Goal: Transaction & Acquisition: Book appointment/travel/reservation

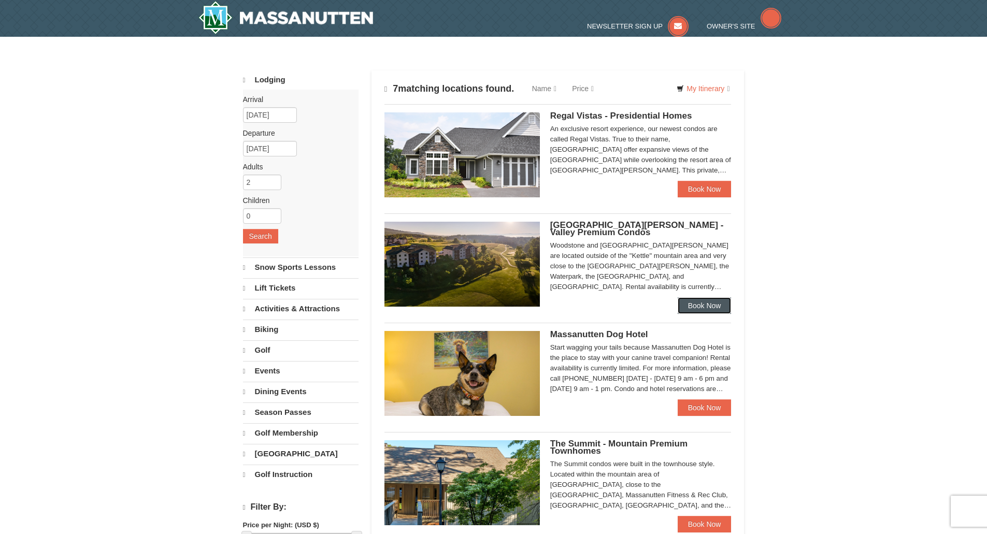
click at [706, 307] on link "Book Now" at bounding box center [705, 306] width 54 height 17
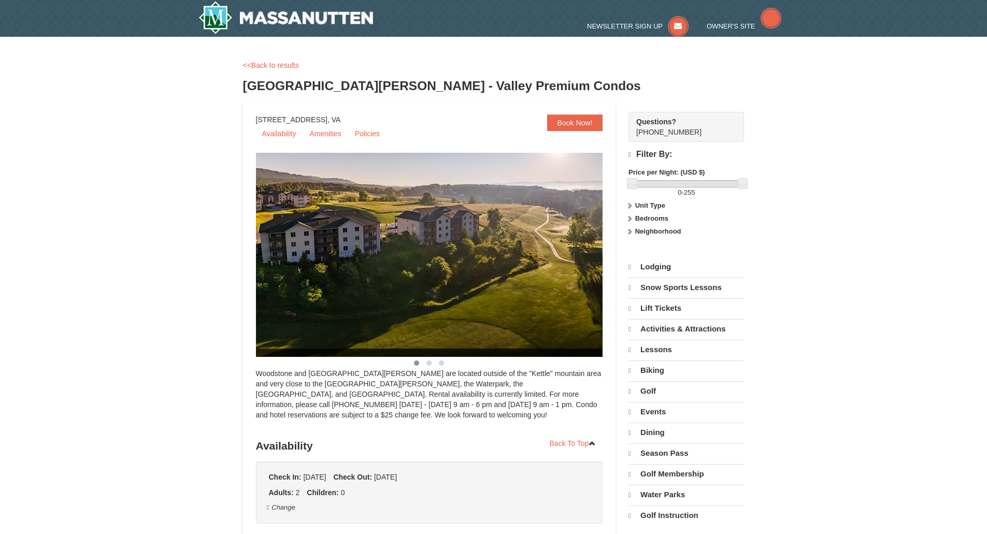
select select "10"
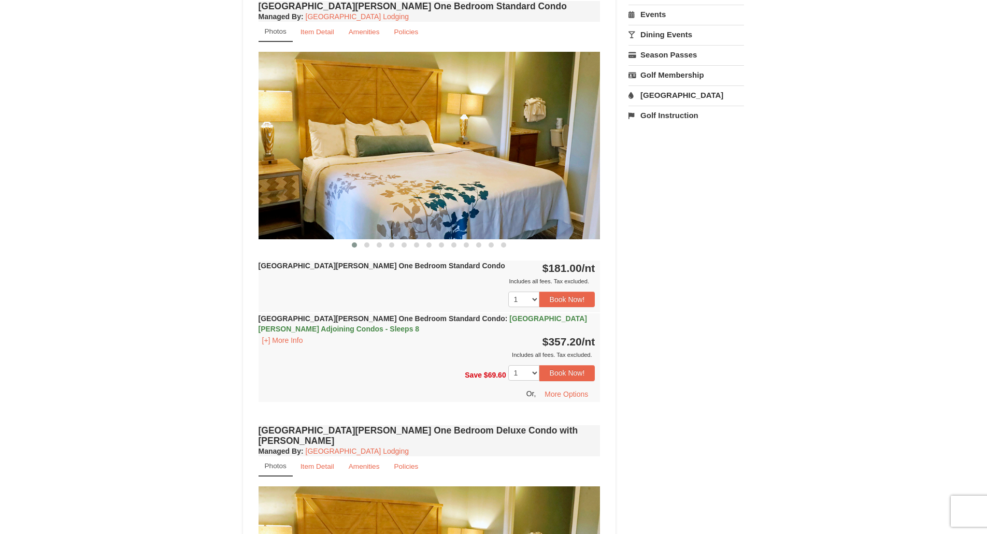
scroll to position [363, 0]
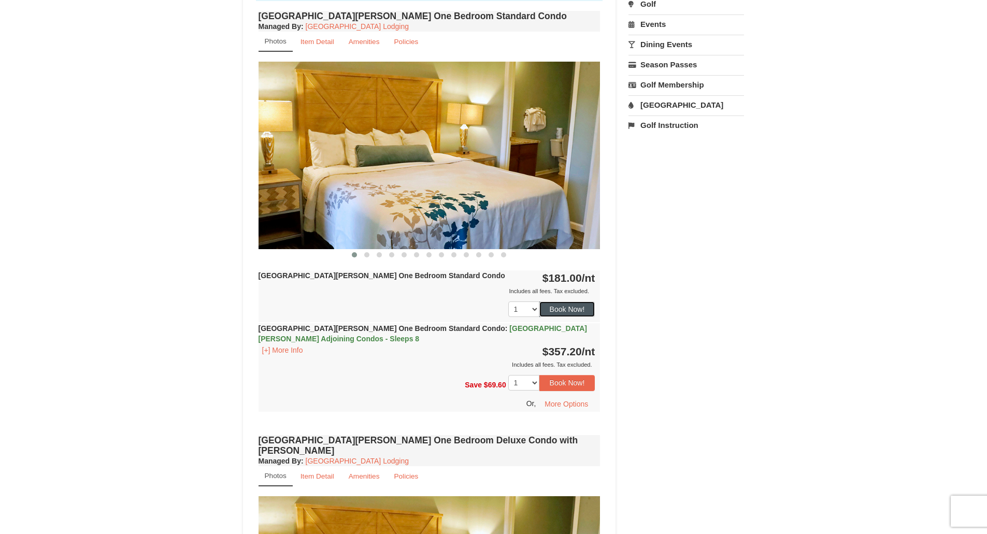
click at [560, 310] on button "Book Now!" at bounding box center [568, 310] width 56 height 16
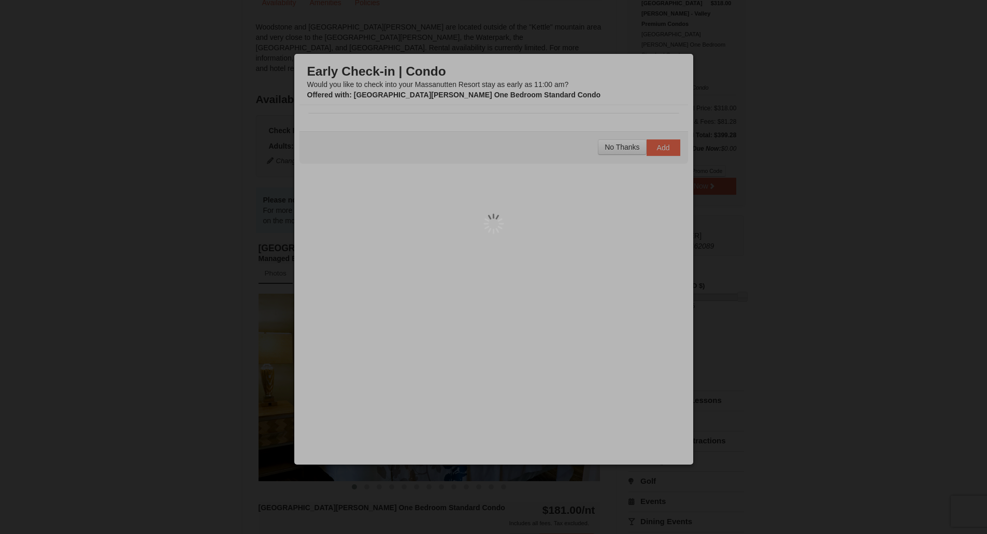
scroll to position [101, 0]
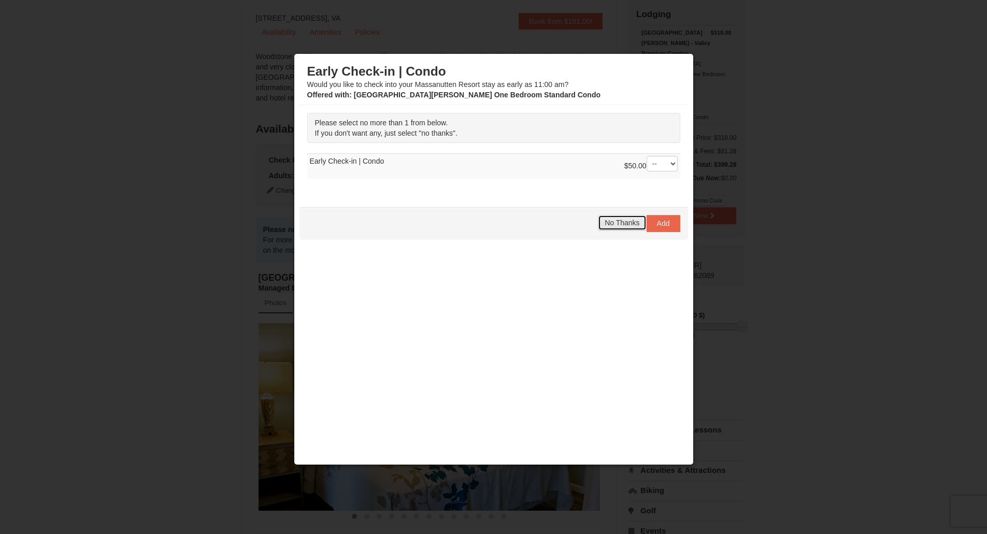
click at [628, 224] on span "No Thanks" at bounding box center [622, 223] width 35 height 8
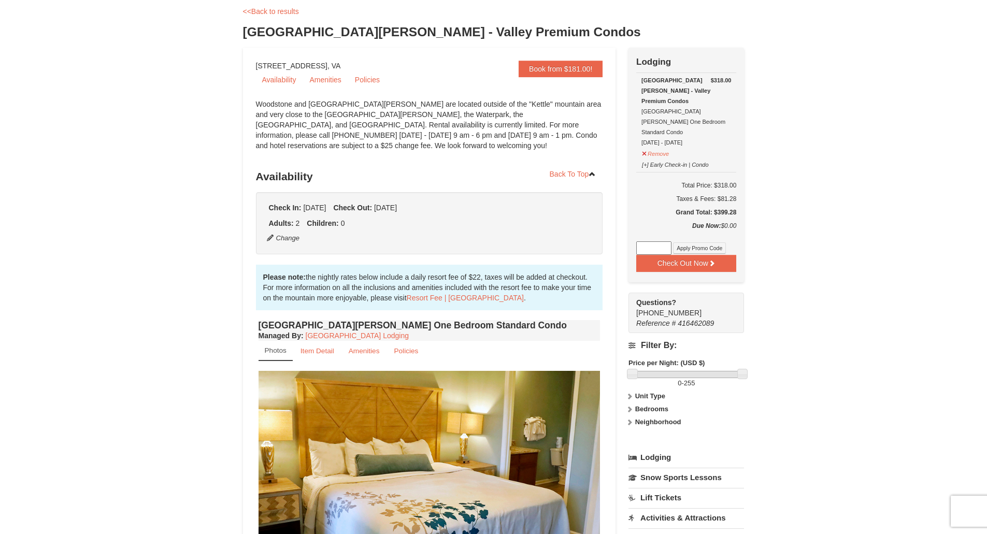
scroll to position [0, 0]
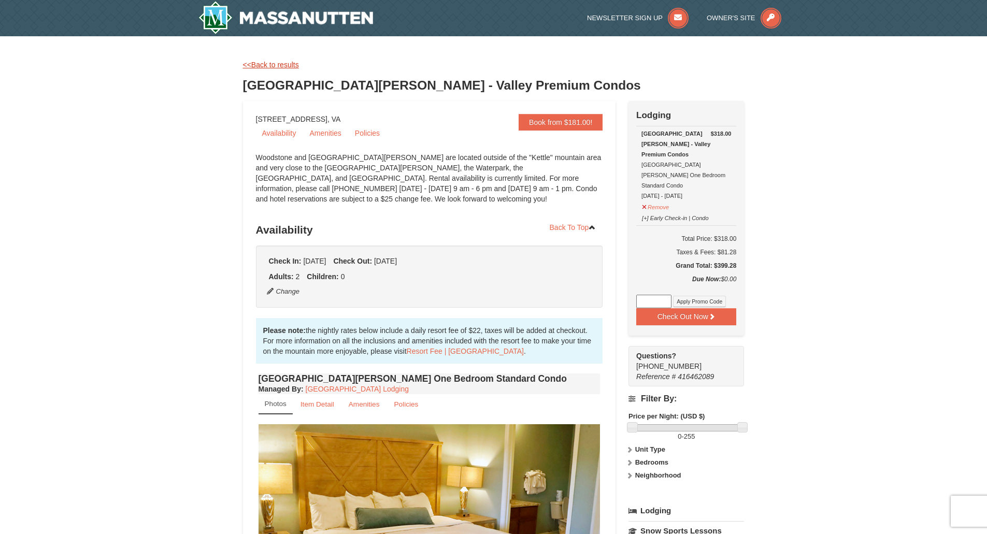
click at [258, 64] on link "<<Back to results" at bounding box center [271, 65] width 56 height 8
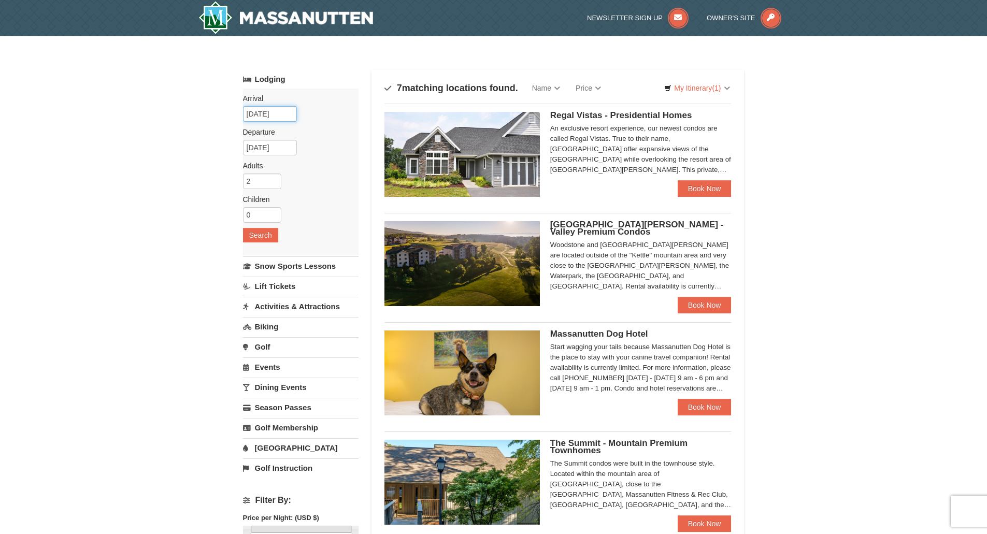
click at [265, 111] on input "[DATE]" at bounding box center [270, 114] width 54 height 16
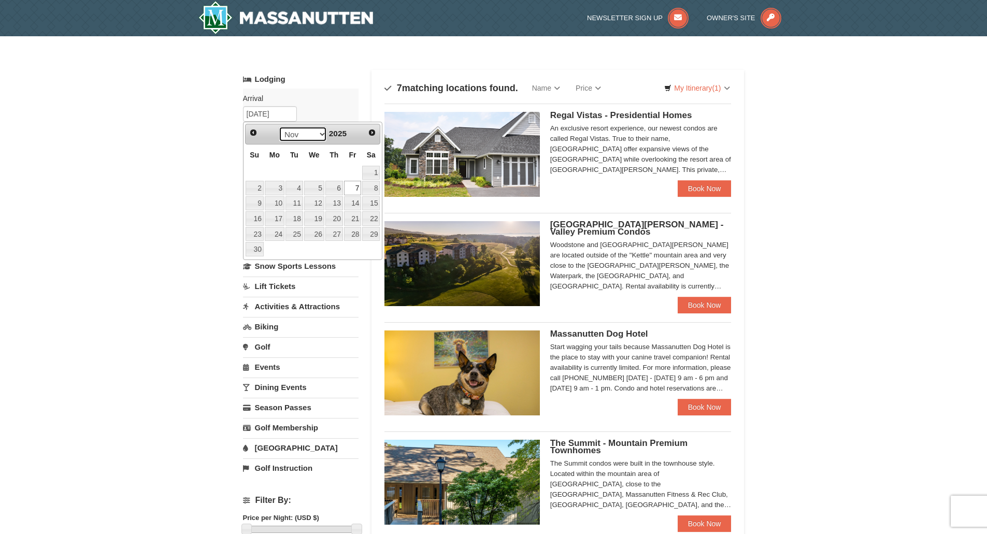
click at [321, 139] on select "Oct Nov Dec" at bounding box center [303, 134] width 48 height 16
click at [356, 172] on link "5" at bounding box center [353, 173] width 18 height 15
type input "12/05/2025"
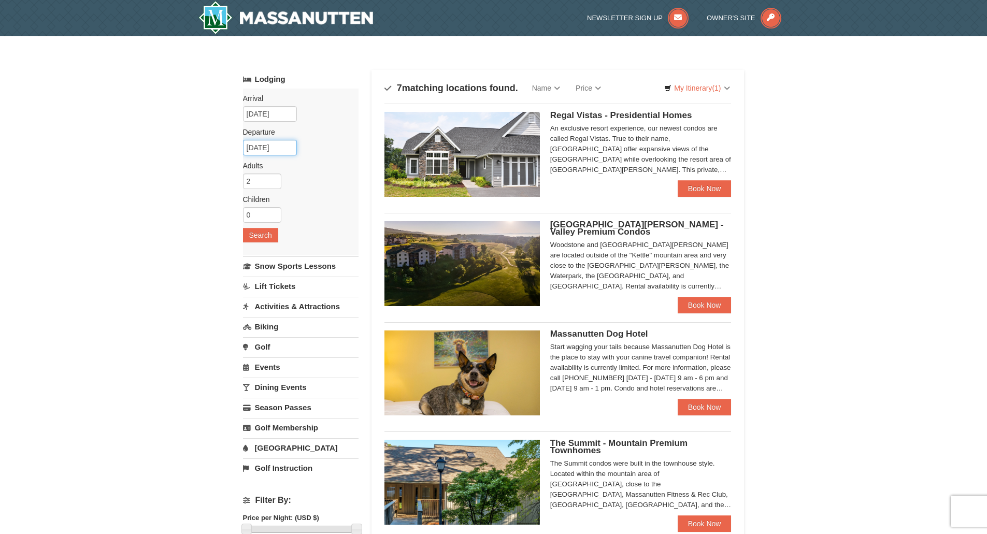
click at [290, 152] on input "12/06/2025" at bounding box center [270, 148] width 54 height 16
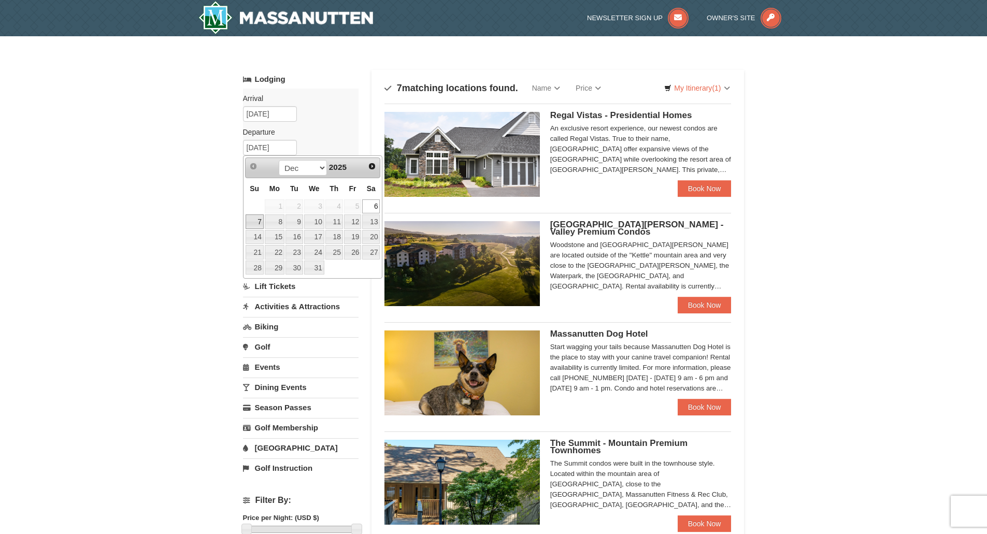
click at [260, 222] on link "7" at bounding box center [255, 222] width 18 height 15
type input "12/07/2025"
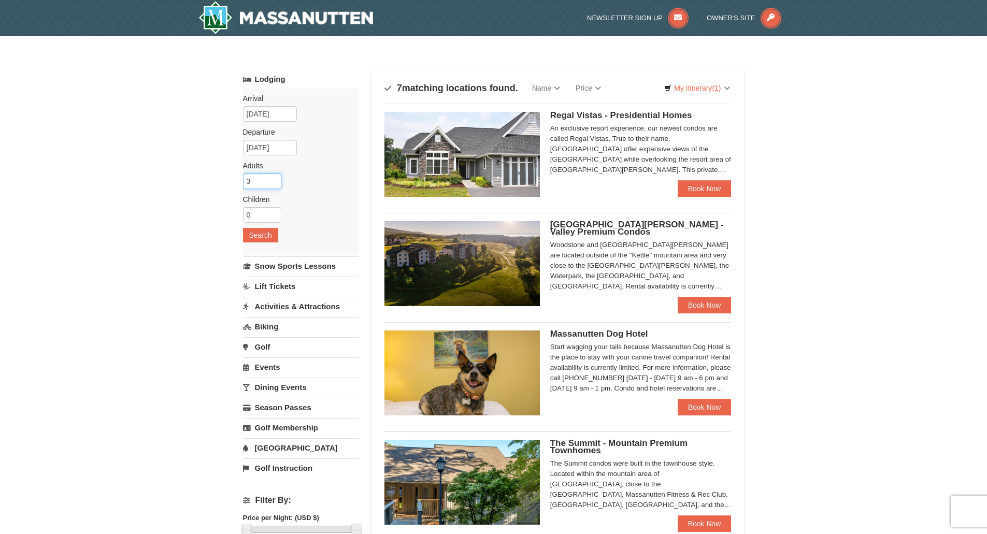
click at [272, 179] on input "3" at bounding box center [262, 182] width 38 height 16
type input "4"
click at [273, 178] on input "4" at bounding box center [262, 182] width 38 height 16
click at [262, 239] on button "Search" at bounding box center [260, 235] width 35 height 15
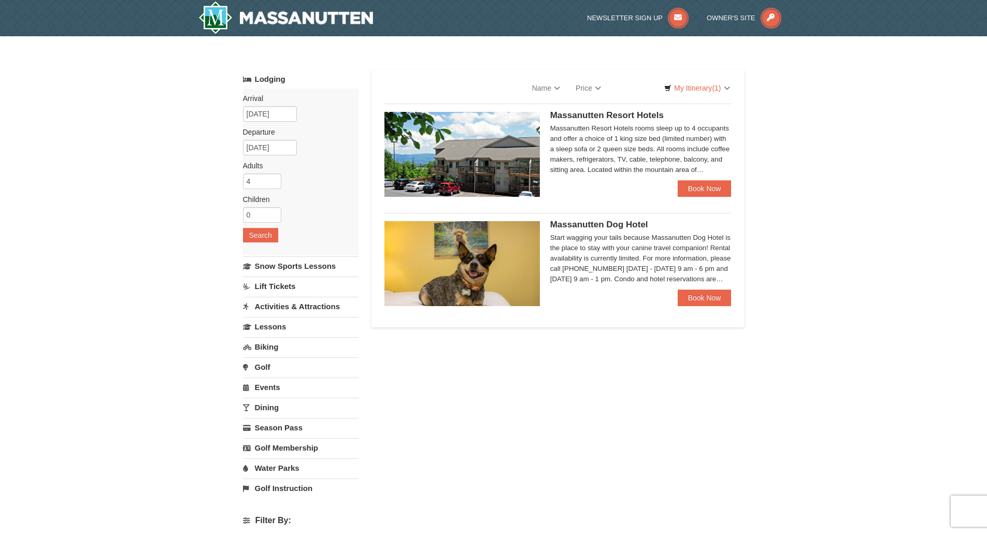
select select "10"
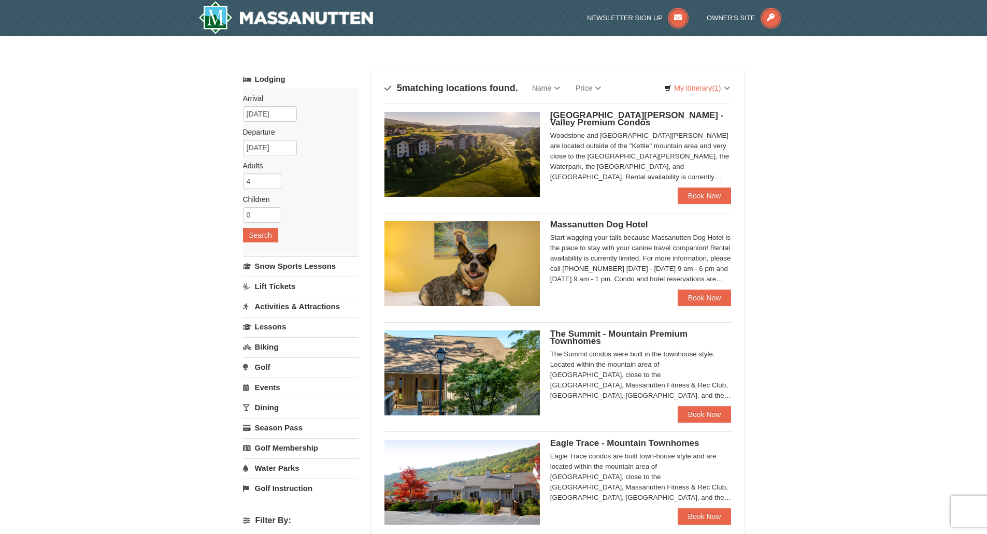
select select "10"
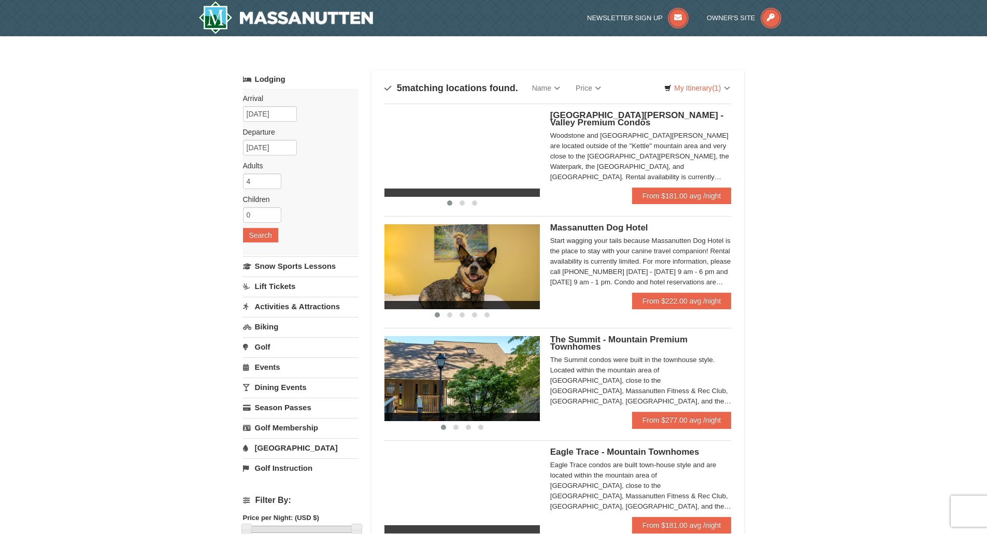
click at [611, 112] on span "[GEOGRAPHIC_DATA][PERSON_NAME] - Valley Premium Condos" at bounding box center [637, 118] width 174 height 17
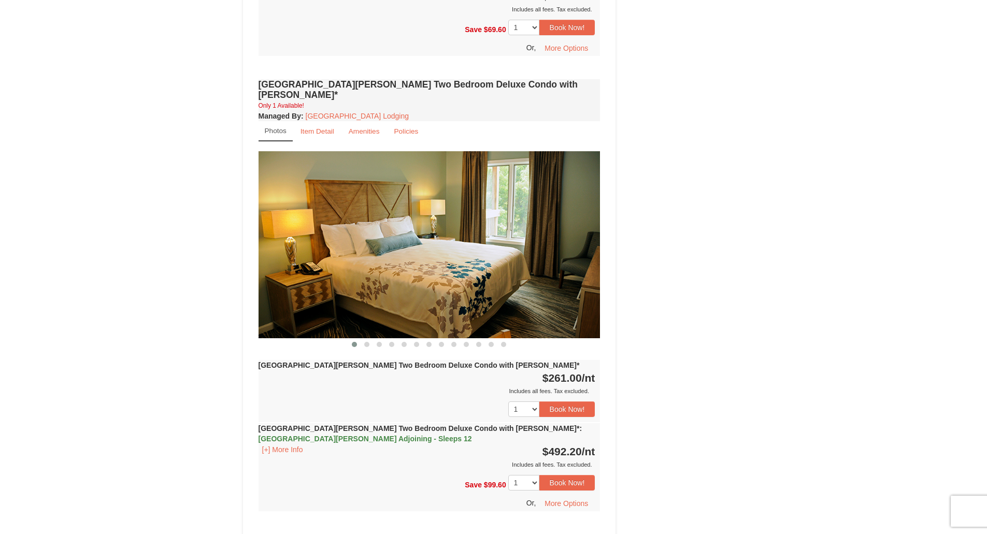
scroll to position [1192, 0]
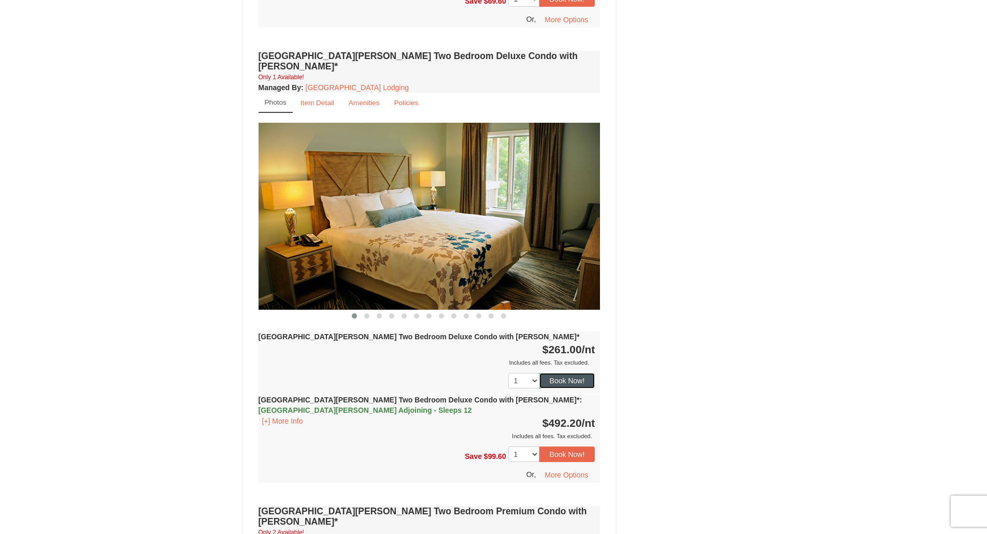
click at [559, 373] on button "Book Now!" at bounding box center [568, 381] width 56 height 16
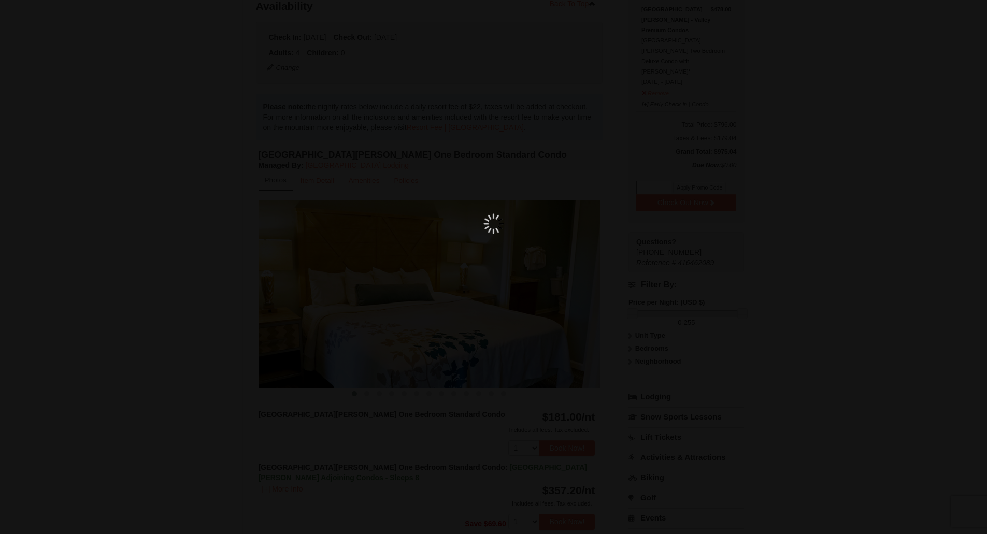
scroll to position [101, 0]
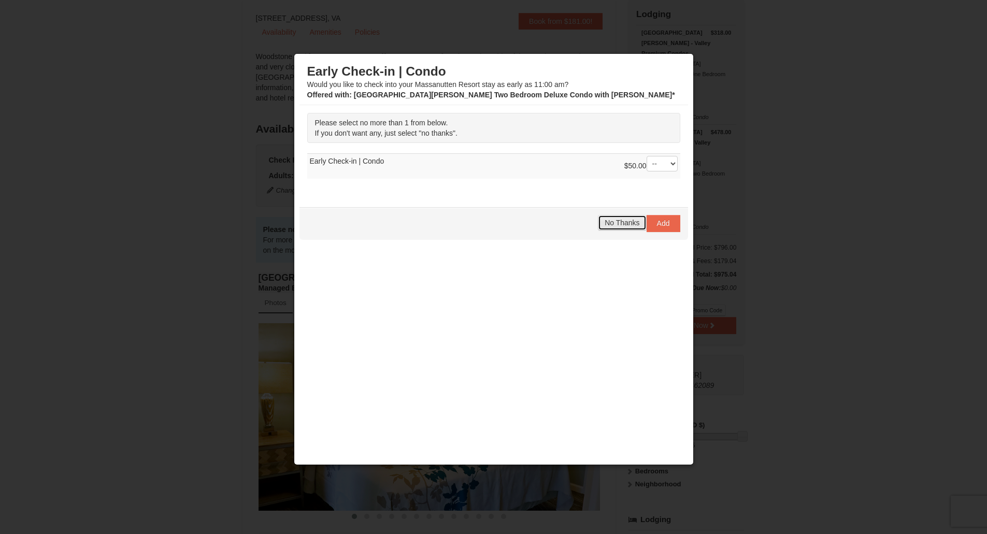
click at [620, 218] on button "No Thanks" at bounding box center [622, 223] width 48 height 16
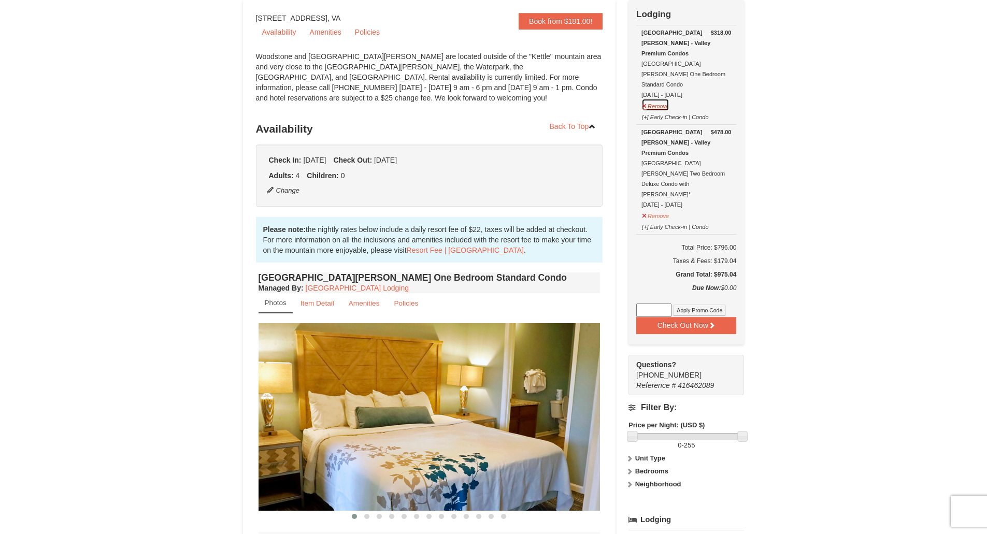
click at [660, 98] on button "Remove" at bounding box center [656, 104] width 28 height 13
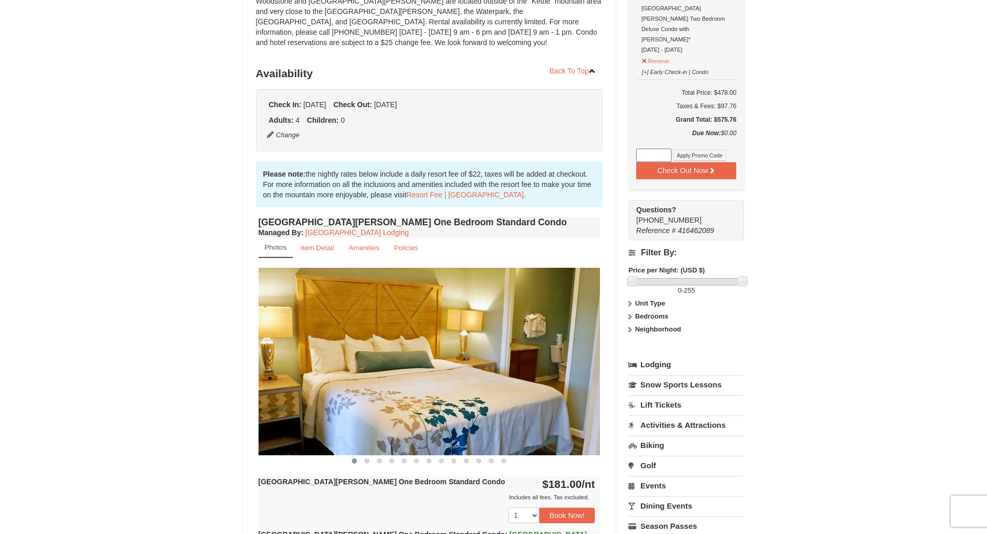
scroll to position [0, 0]
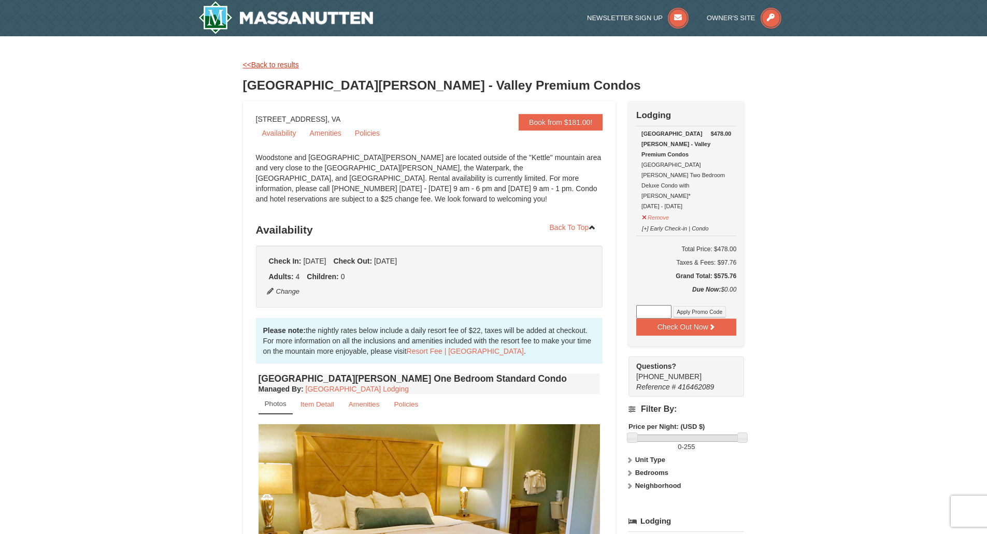
click at [262, 64] on link "<<Back to results" at bounding box center [271, 65] width 56 height 8
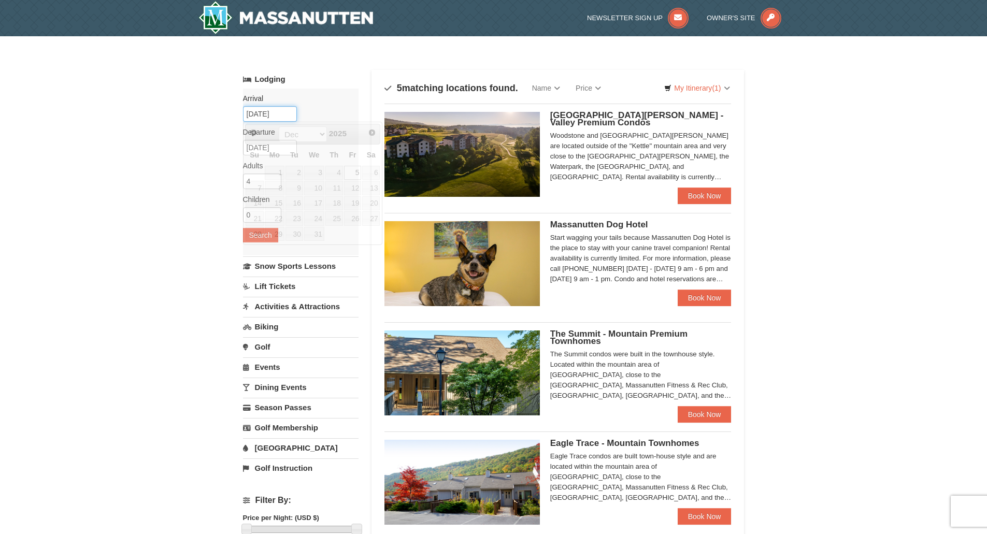
click at [286, 116] on input "12/05/2025" at bounding box center [270, 114] width 54 height 16
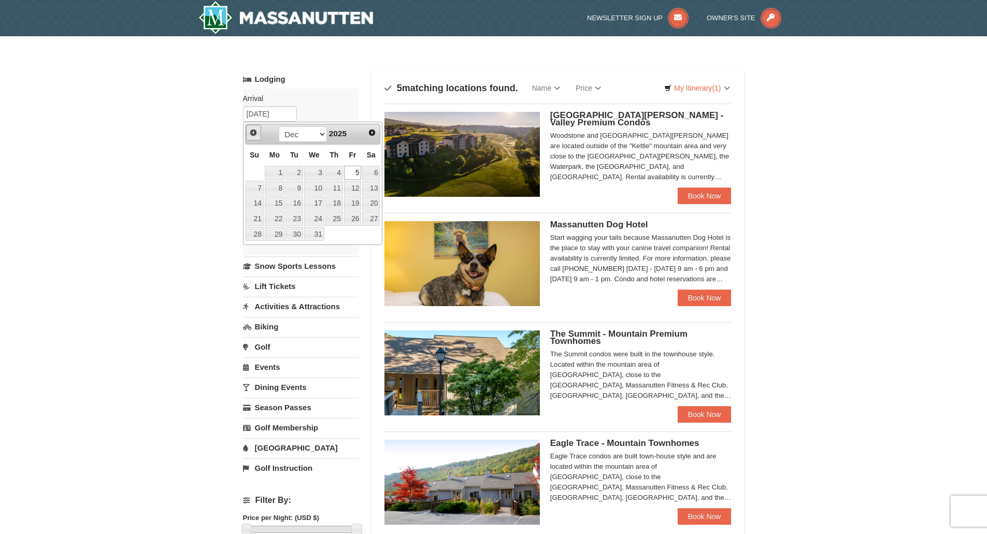
click at [255, 132] on span "Prev" at bounding box center [253, 133] width 8 height 8
click at [360, 189] on link "7" at bounding box center [353, 188] width 18 height 15
type input "[DATE]"
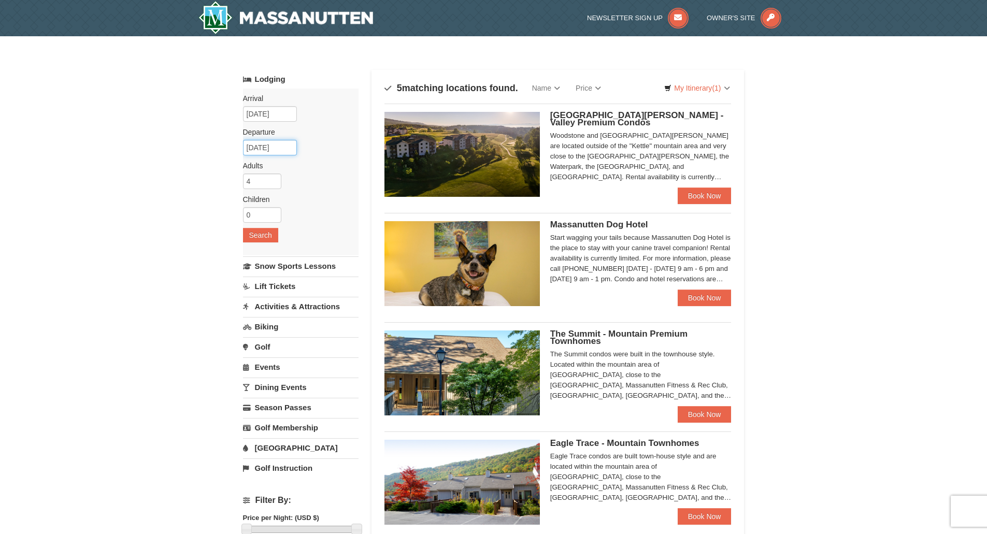
click at [288, 149] on input "12/07/2025" at bounding box center [270, 148] width 54 height 16
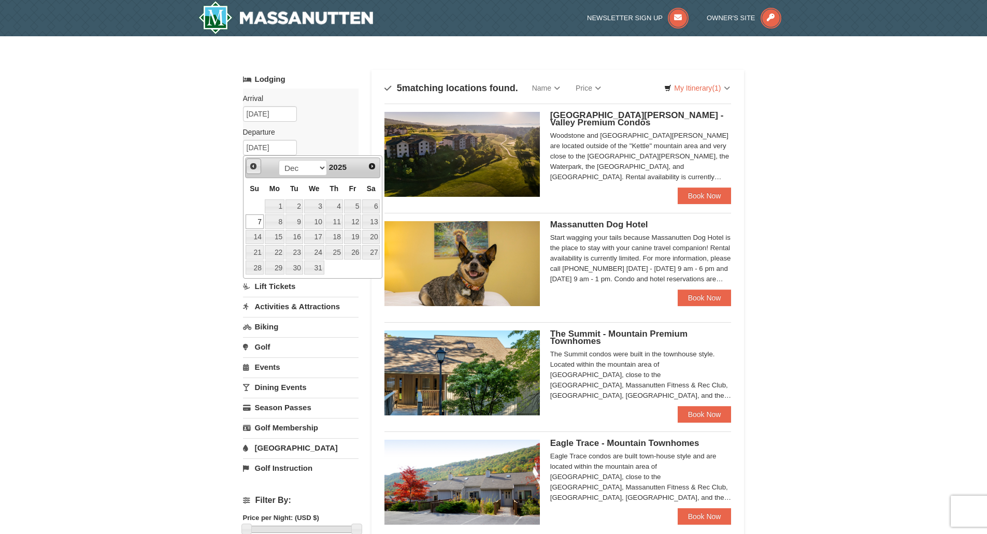
click at [252, 166] on span "Prev" at bounding box center [253, 166] width 8 height 8
click at [256, 236] on link "9" at bounding box center [255, 237] width 18 height 15
type input "[DATE]"
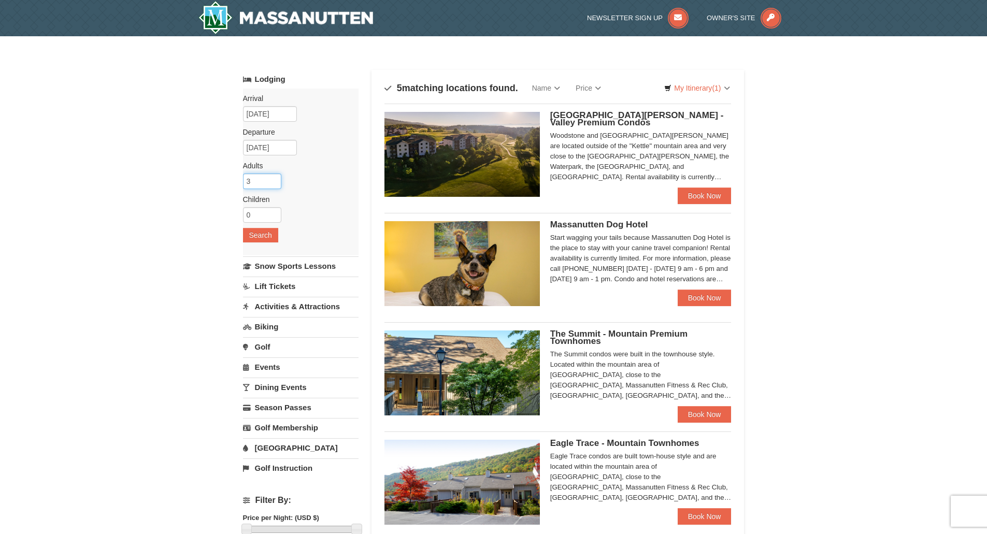
click at [275, 186] on input "3" at bounding box center [262, 182] width 38 height 16
type input "2"
click at [275, 186] on input "2" at bounding box center [262, 182] width 38 height 16
click at [324, 205] on div "Arrival Please format dates MM/DD/YYYY Please format dates MM/DD/YYYY 11/07/202…" at bounding box center [301, 172] width 116 height 167
click at [261, 233] on button "Search" at bounding box center [260, 235] width 35 height 15
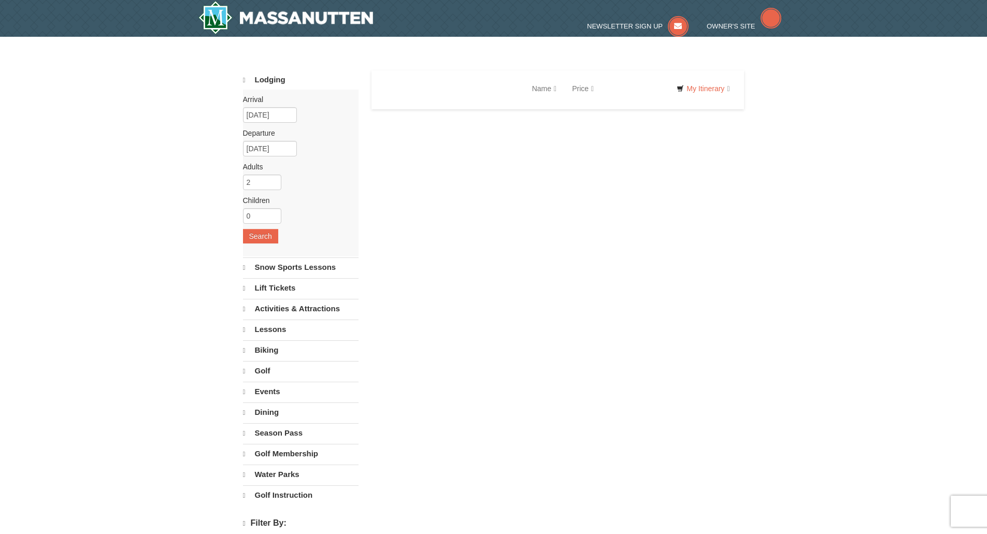
select select "10"
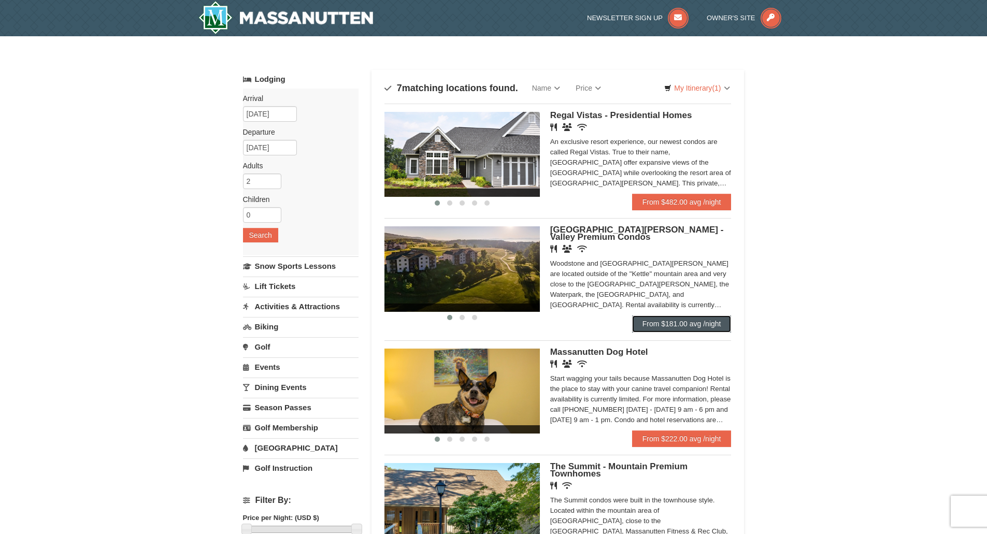
click at [671, 325] on link "From $181.00 avg /night" at bounding box center [682, 324] width 100 height 17
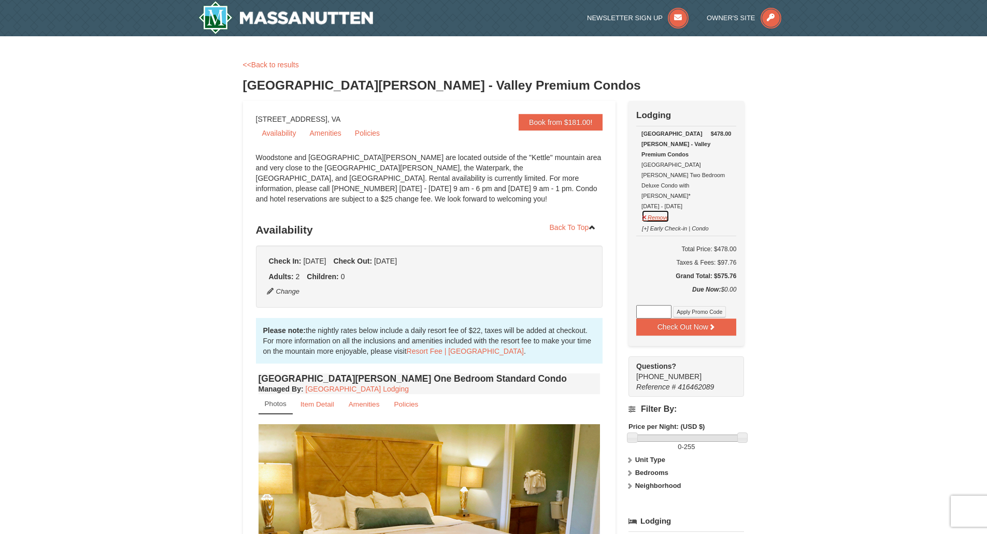
click at [657, 210] on button "Remove" at bounding box center [656, 216] width 28 height 13
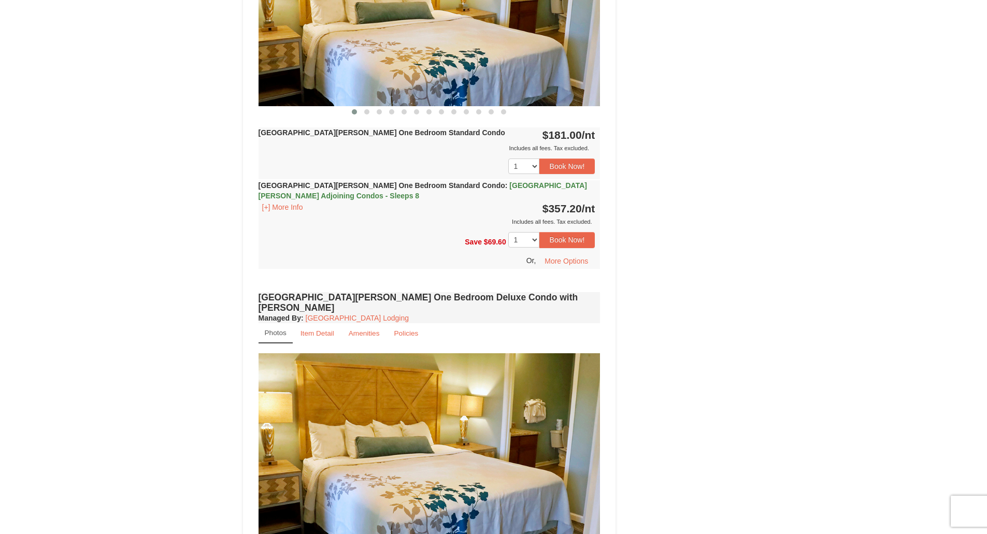
scroll to position [363, 0]
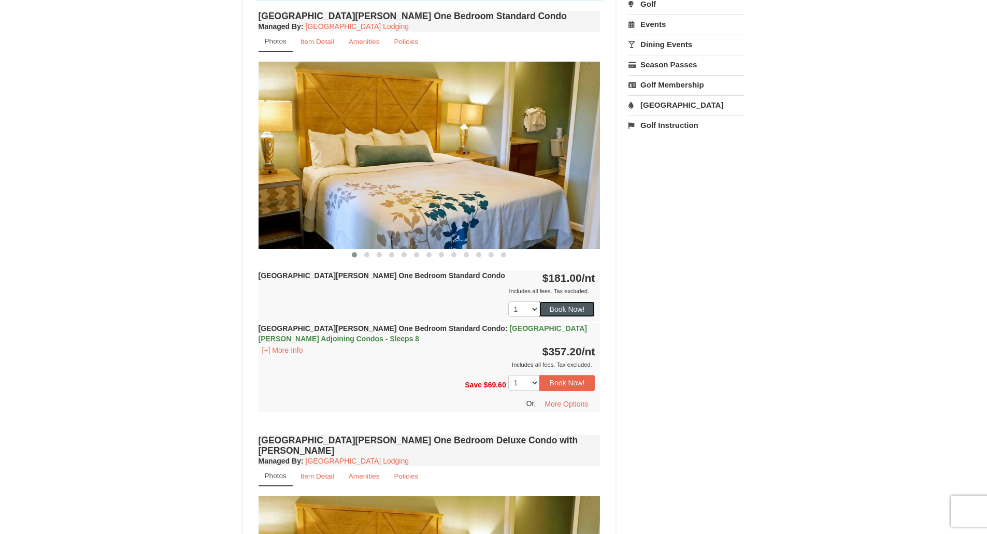
click at [569, 307] on button "Book Now!" at bounding box center [568, 310] width 56 height 16
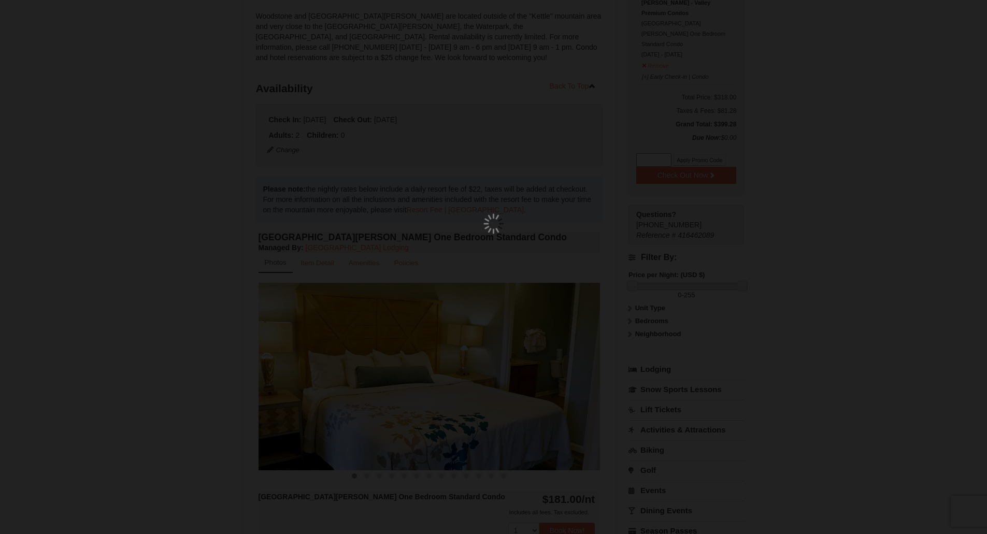
scroll to position [101, 0]
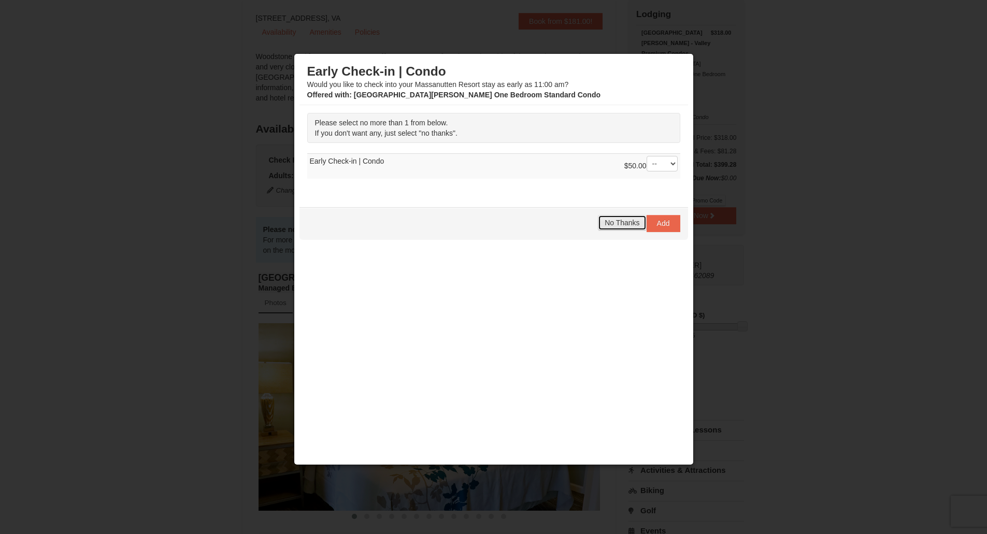
click at [618, 227] on span "No Thanks" at bounding box center [622, 223] width 35 height 8
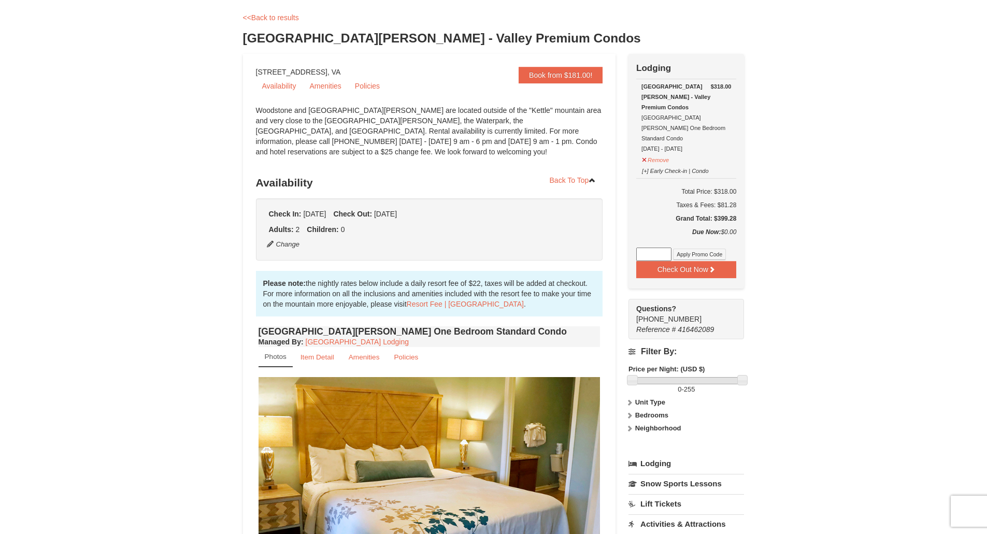
scroll to position [0, 0]
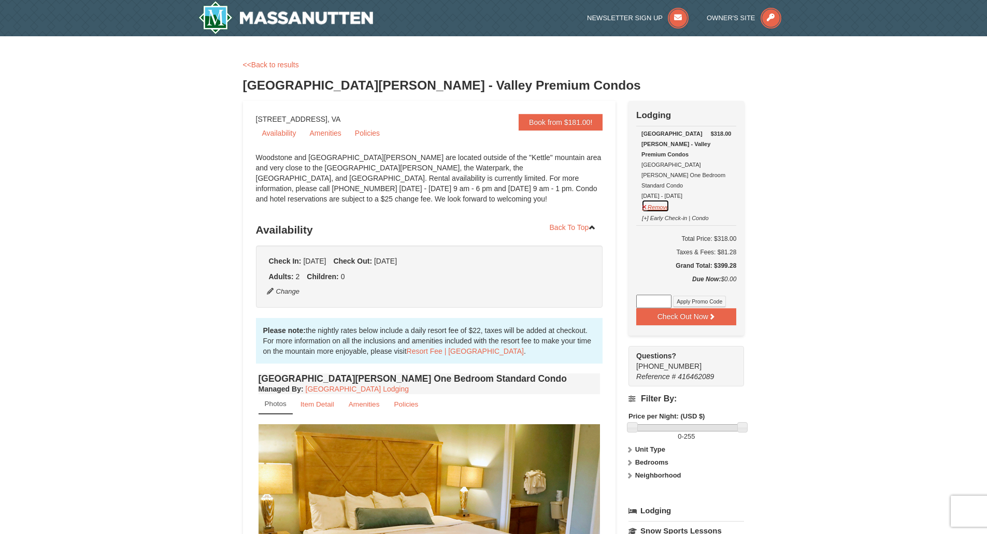
click at [662, 200] on button "Remove" at bounding box center [656, 206] width 28 height 13
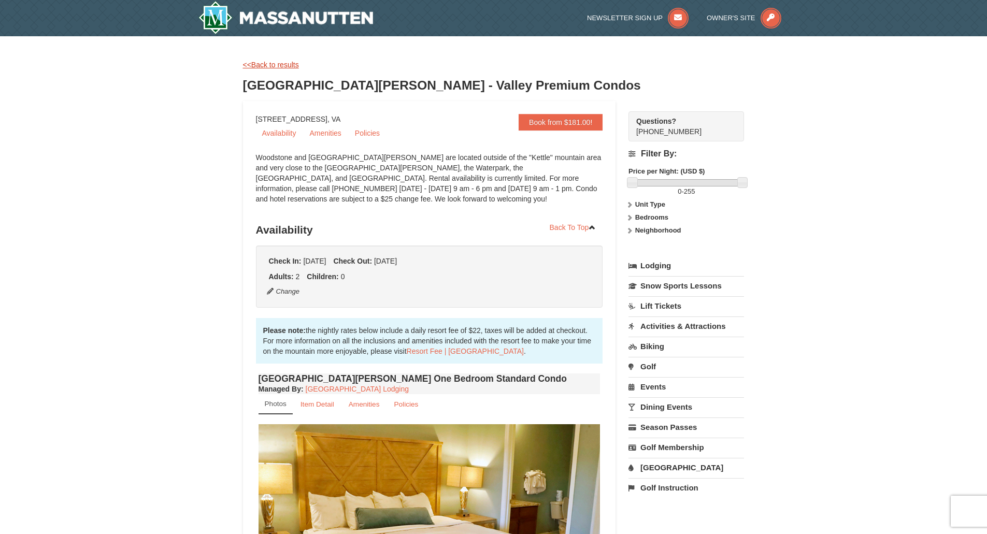
click at [267, 64] on link "<<Back to results" at bounding box center [271, 65] width 56 height 8
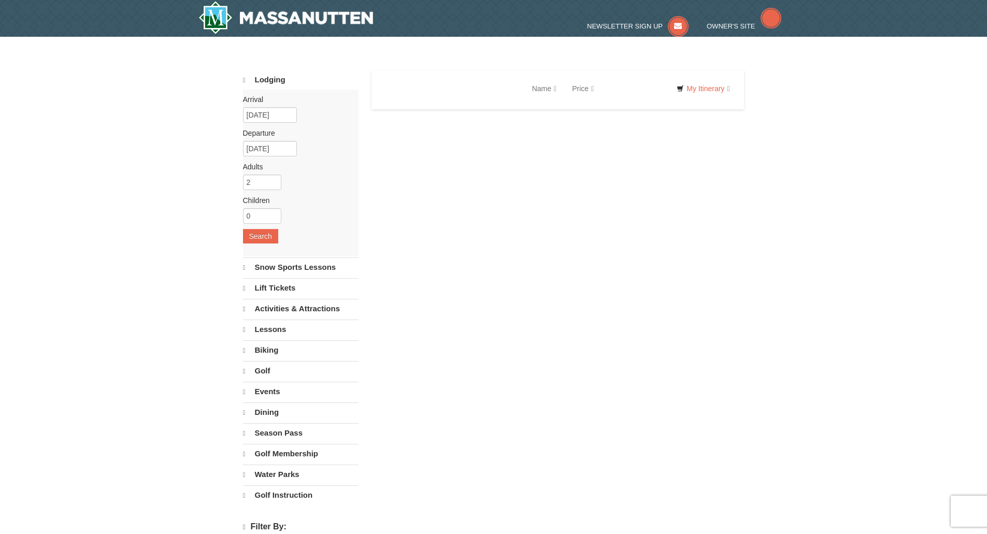
select select "10"
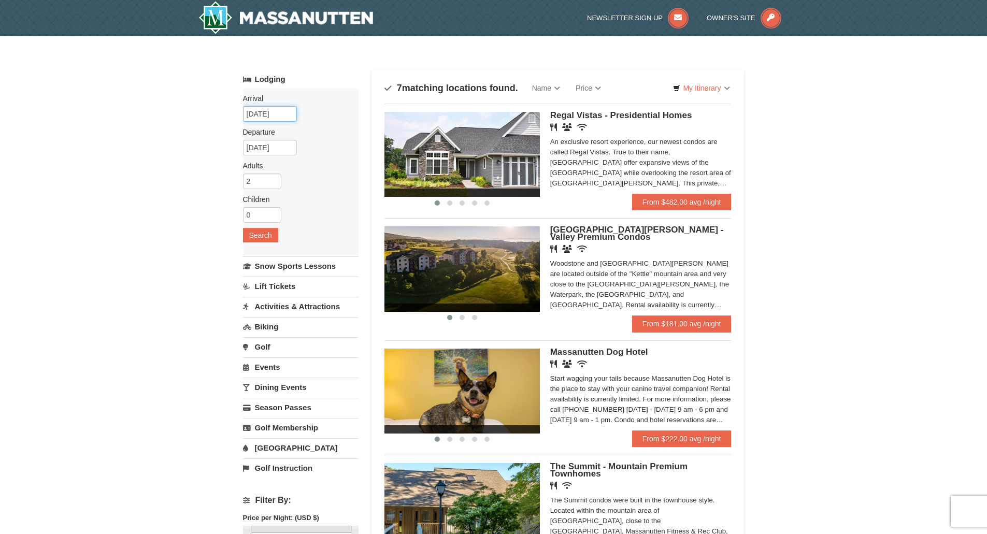
click at [274, 118] on input "11/07/2025" at bounding box center [270, 114] width 54 height 16
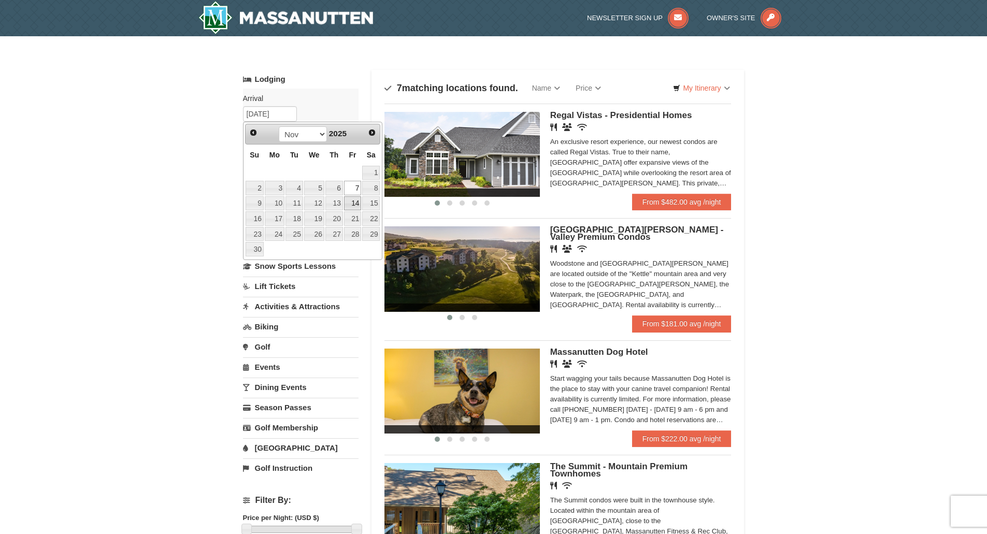
click at [356, 203] on link "14" at bounding box center [353, 203] width 18 height 15
type input "11/14/2025"
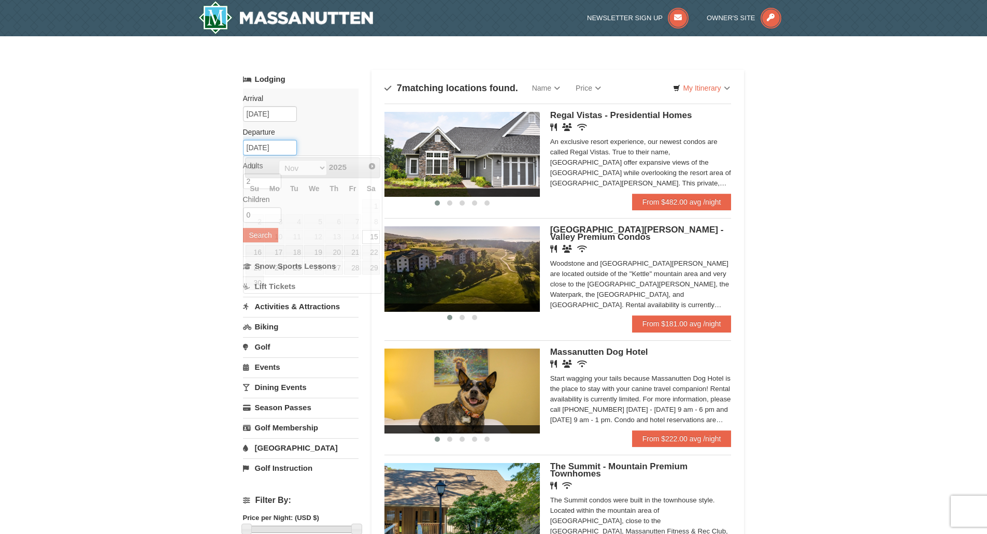
click at [290, 152] on input "11/15/2025" at bounding box center [270, 148] width 54 height 16
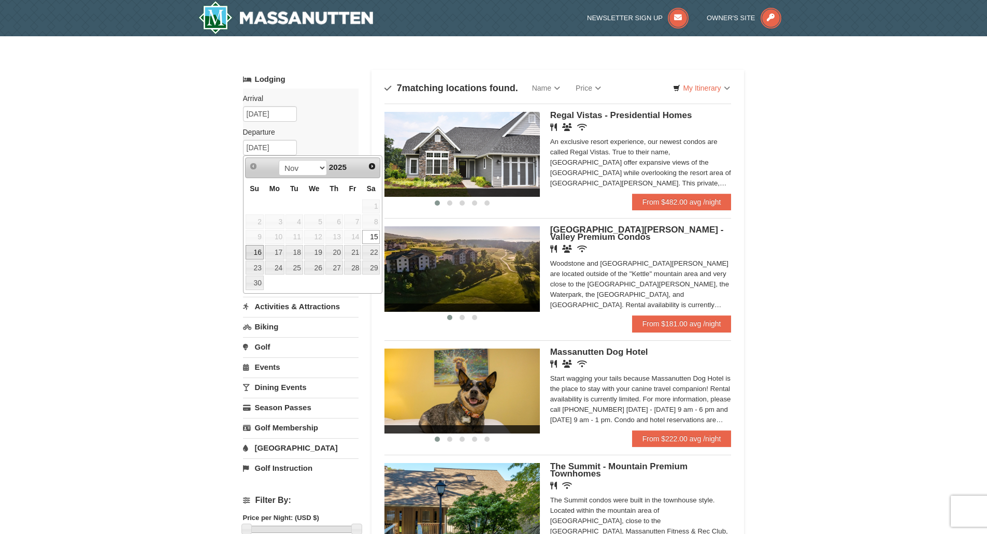
click at [257, 248] on link "16" at bounding box center [255, 252] width 18 height 15
type input "11/16/2025"
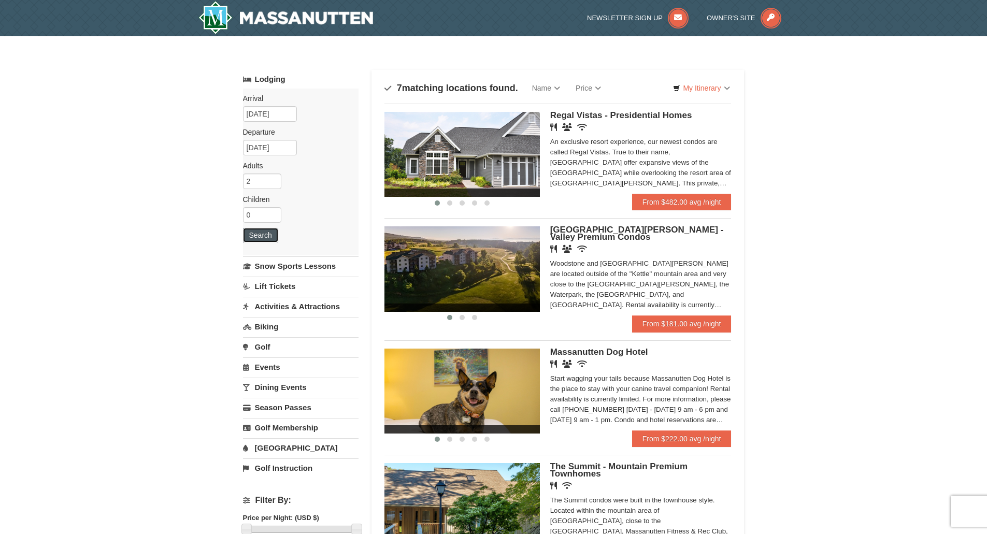
click at [259, 236] on button "Search" at bounding box center [260, 235] width 35 height 15
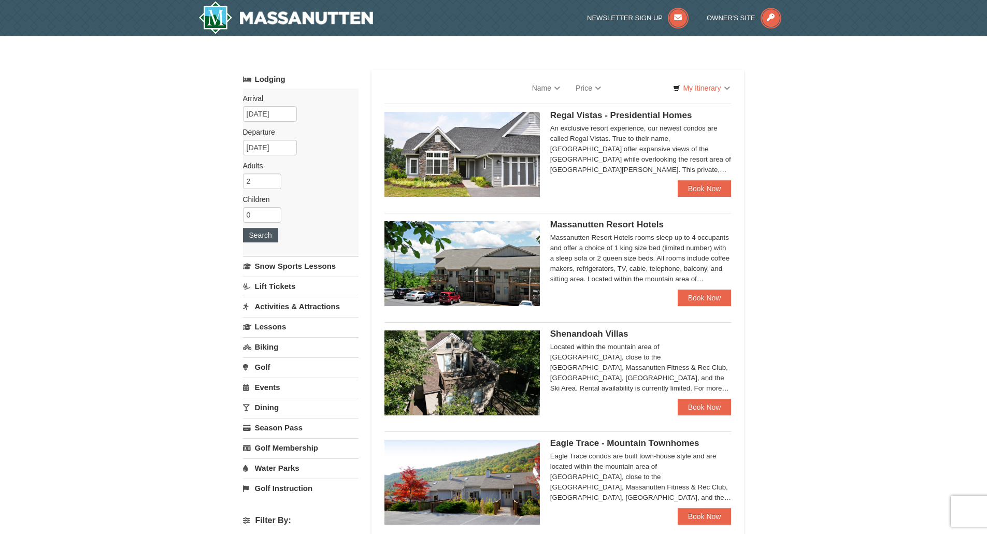
select select "10"
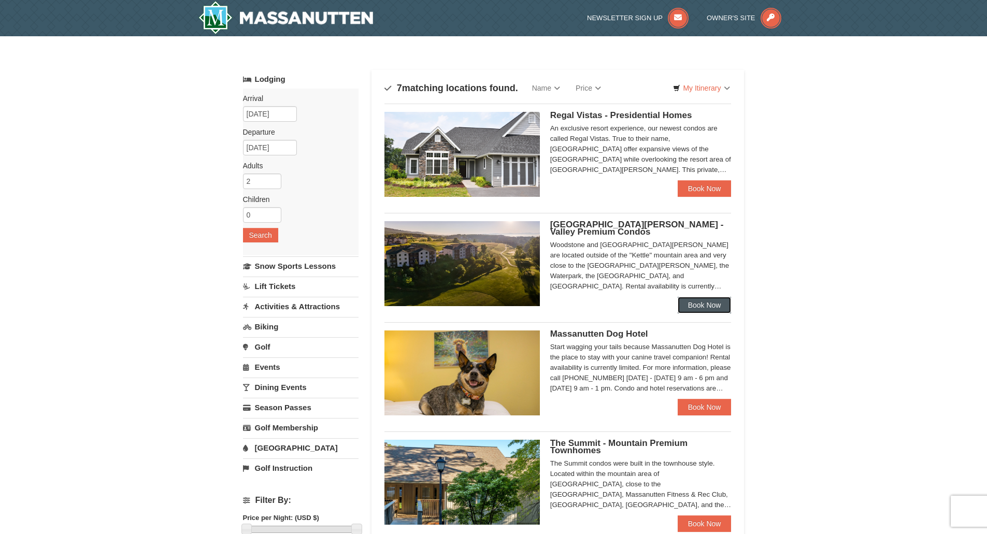
click at [698, 307] on link "Book Now" at bounding box center [705, 305] width 54 height 17
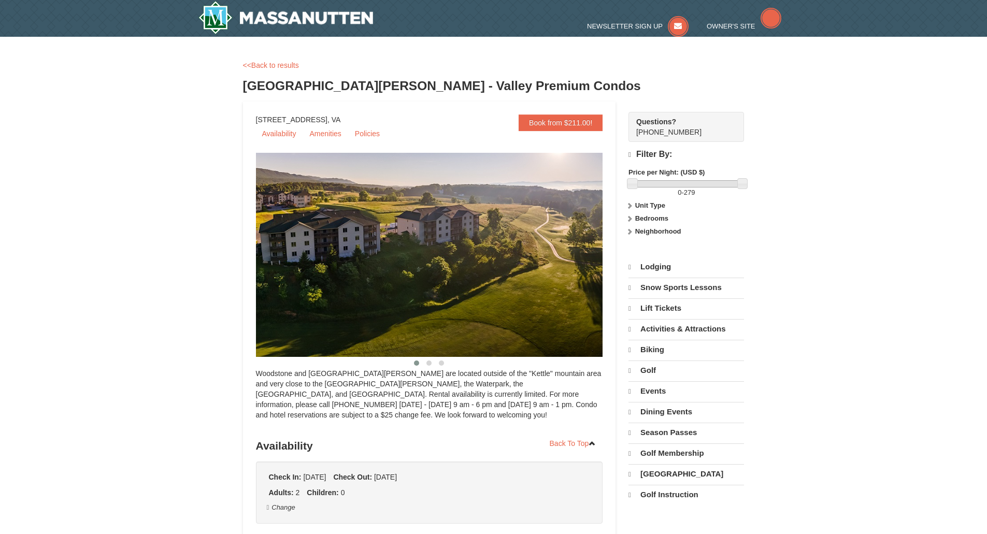
select select "10"
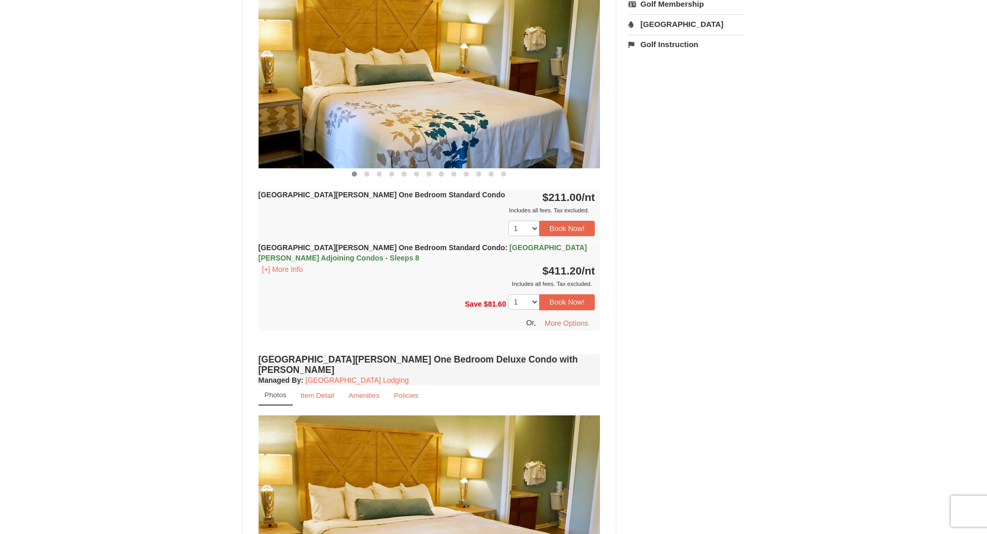
scroll to position [415, 0]
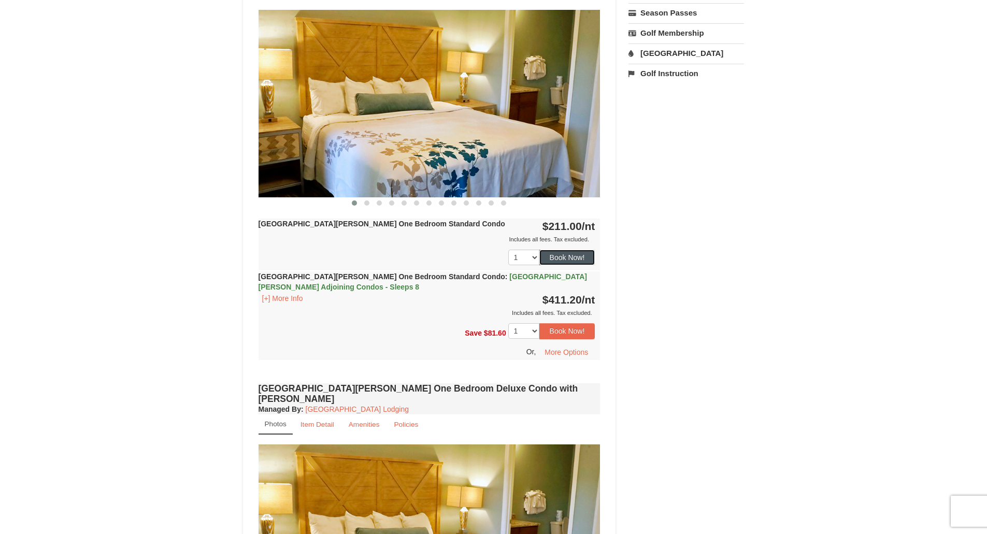
click at [573, 258] on button "Book Now!" at bounding box center [568, 258] width 56 height 16
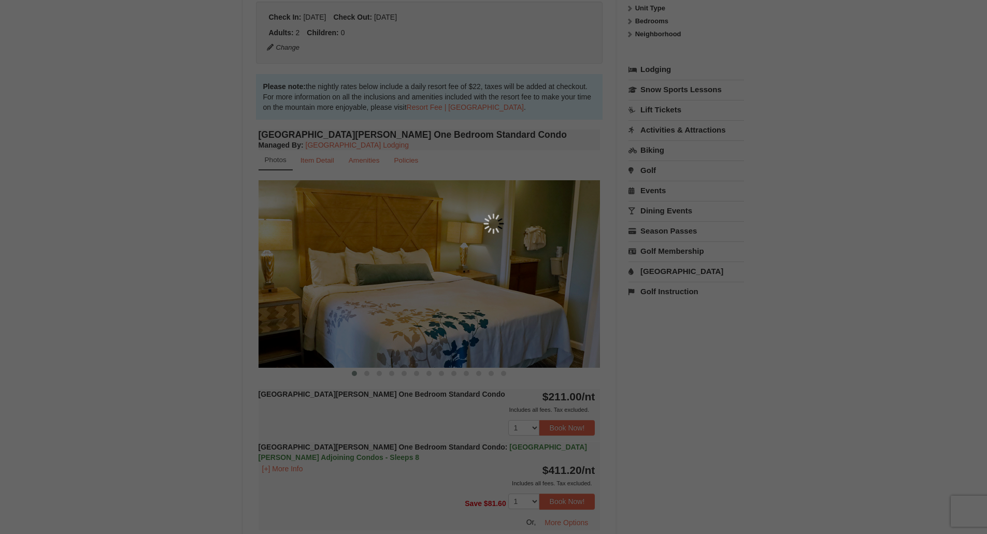
scroll to position [101, 0]
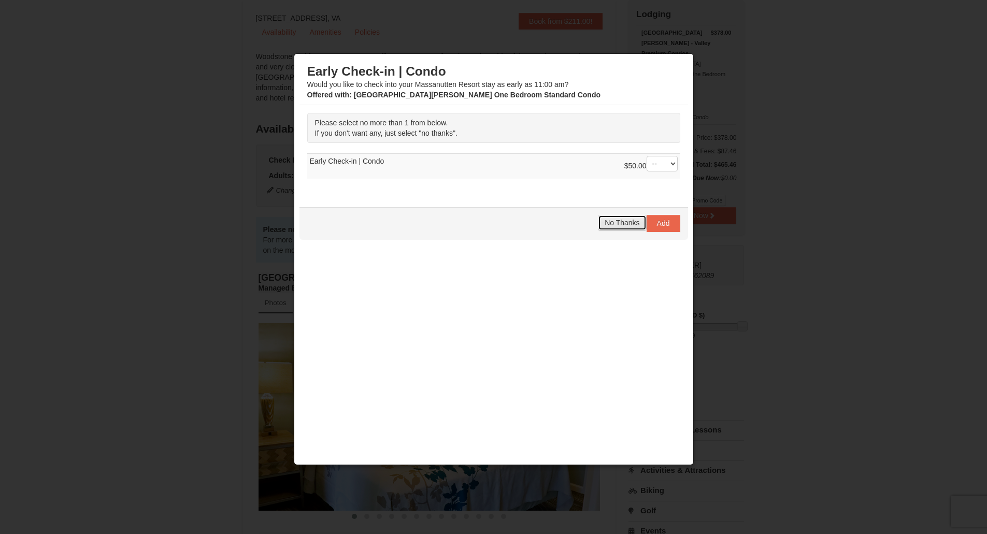
click at [628, 221] on span "No Thanks" at bounding box center [622, 223] width 35 height 8
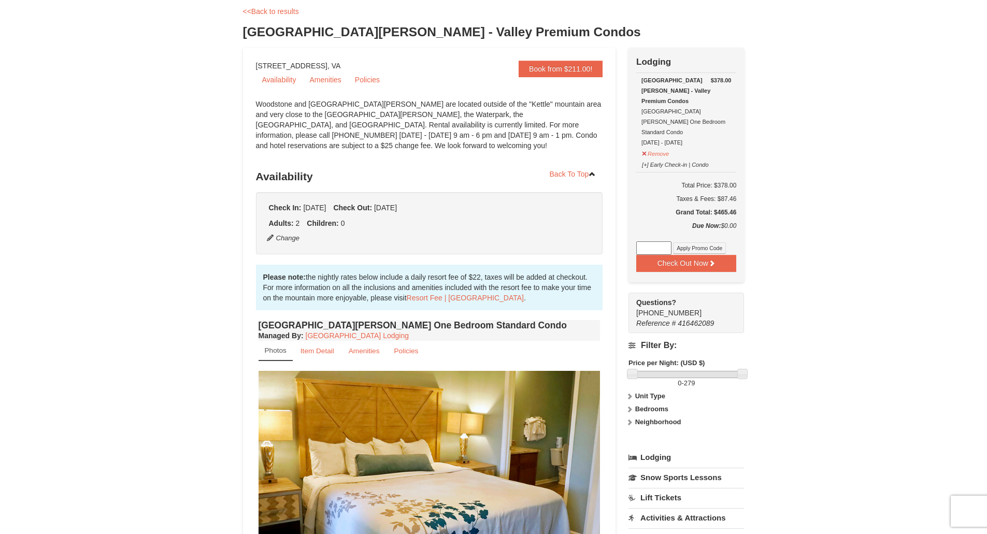
scroll to position [0, 0]
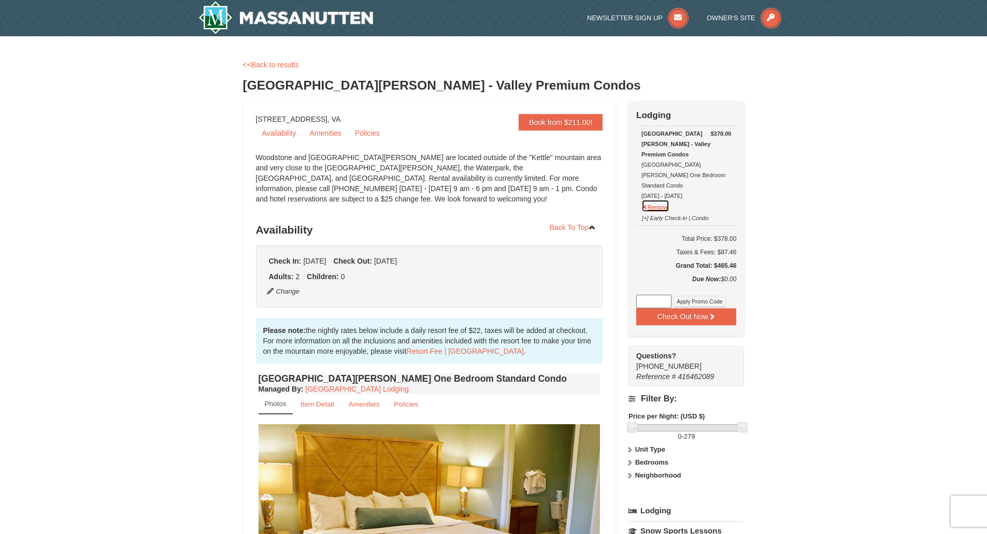
click at [664, 200] on button "Remove" at bounding box center [656, 206] width 28 height 13
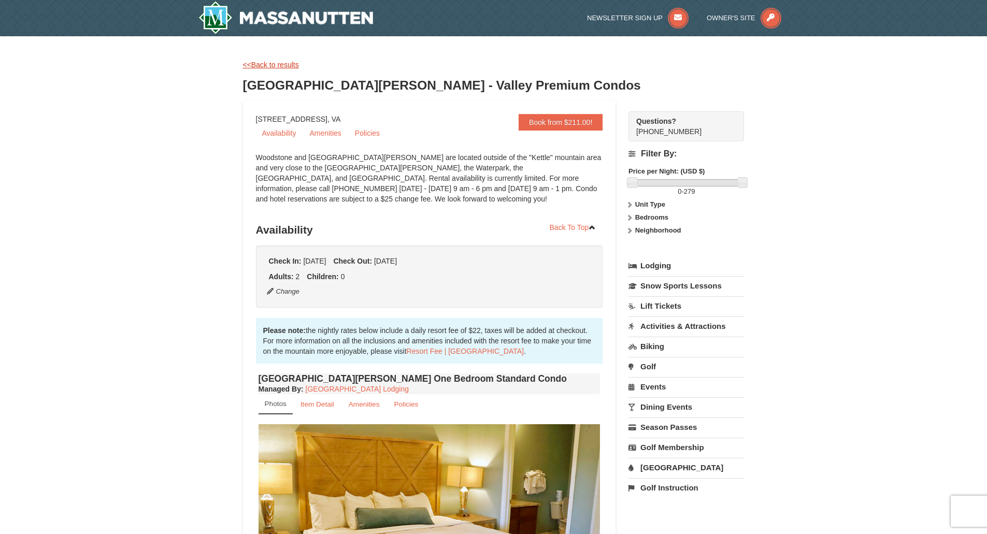
click at [264, 61] on link "<<Back to results" at bounding box center [271, 65] width 56 height 8
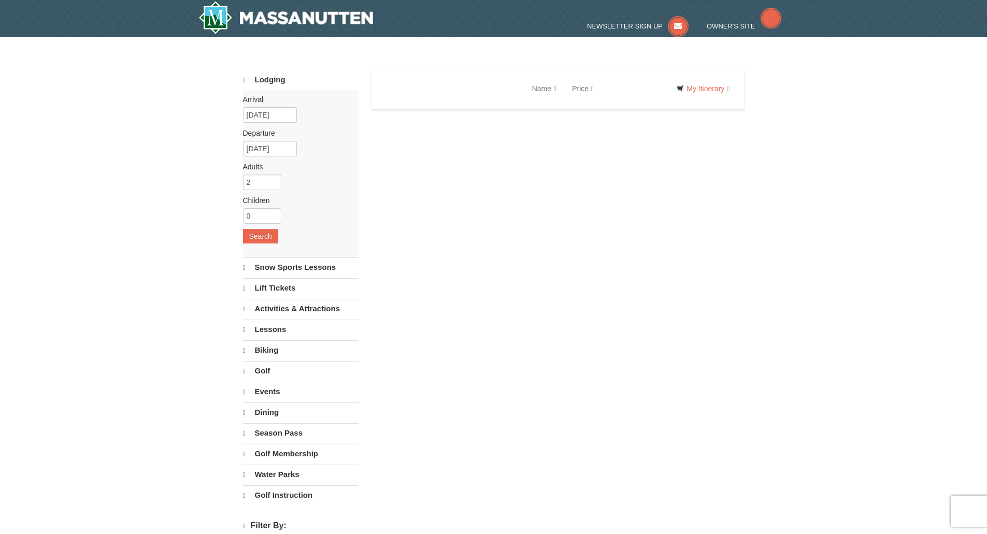
select select "10"
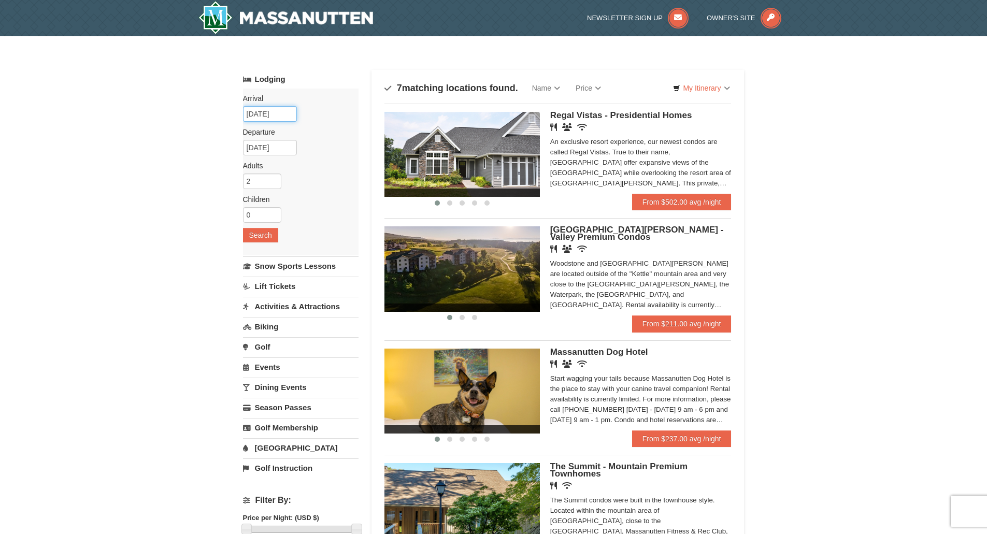
click at [285, 114] on input "11/14/2025" at bounding box center [270, 114] width 54 height 16
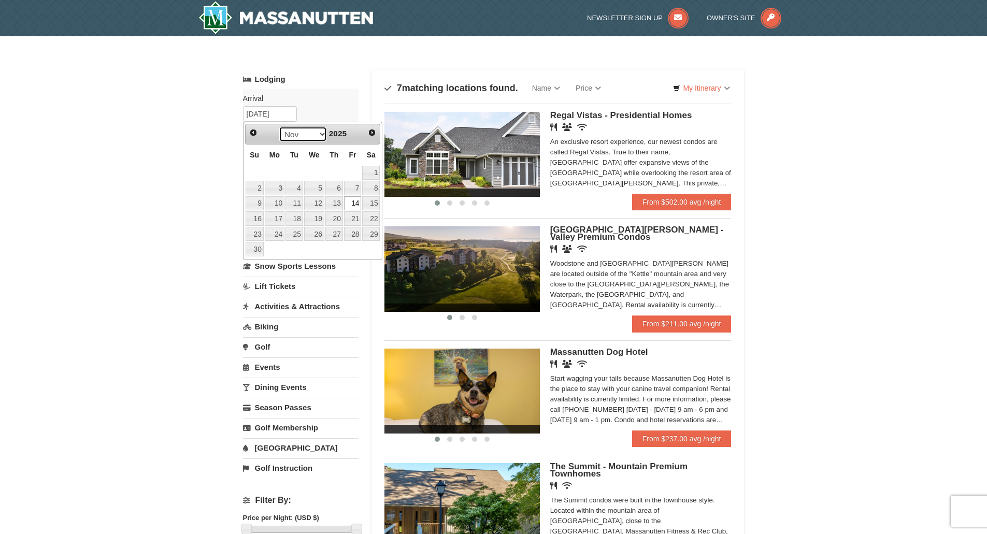
click at [319, 133] on select "Oct Nov Dec" at bounding box center [303, 134] width 48 height 16
click at [356, 220] on link "24" at bounding box center [353, 218] width 18 height 15
type input "[DATE]"
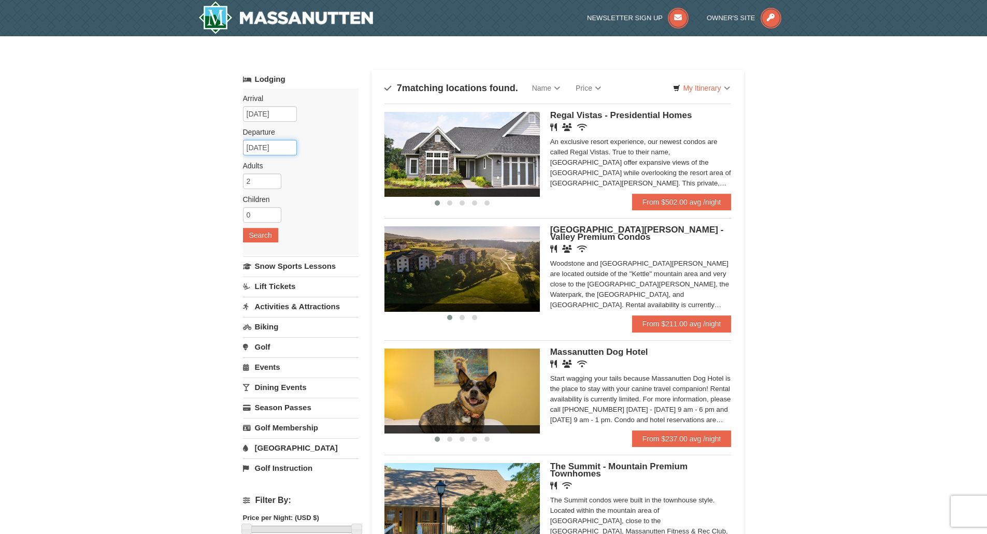
click at [287, 147] on input "11/16/2025" at bounding box center [270, 148] width 54 height 16
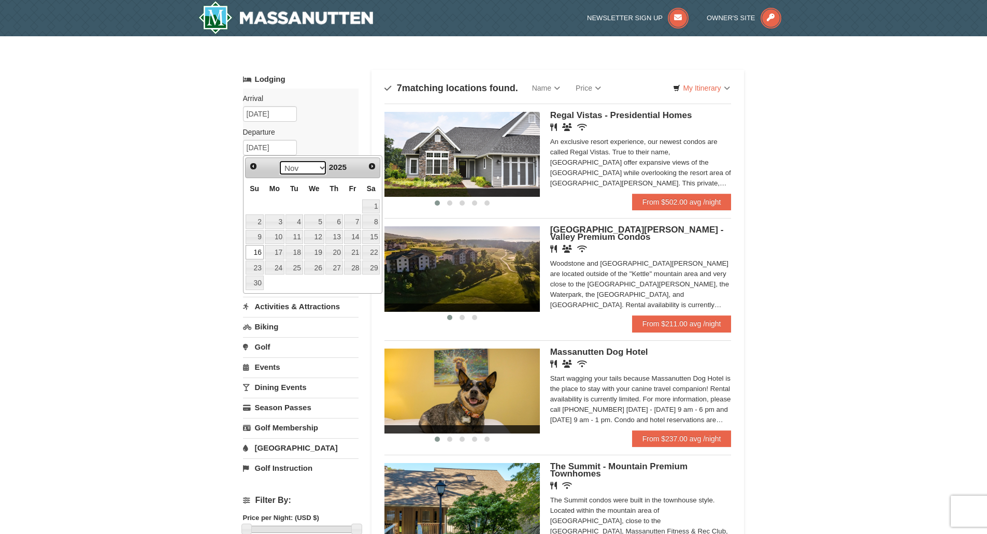
click at [305, 167] on select "Oct Nov Dec" at bounding box center [303, 168] width 48 height 16
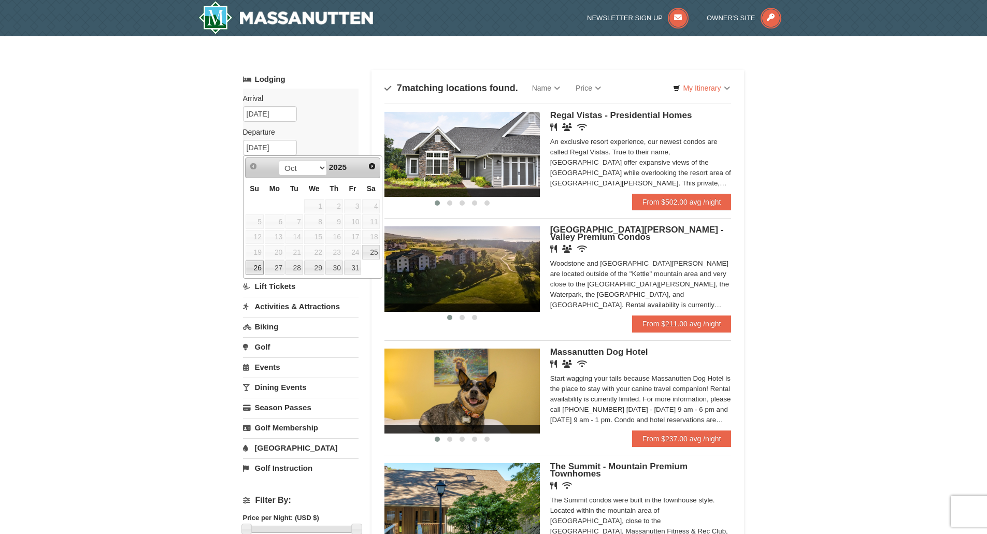
click at [258, 271] on link "26" at bounding box center [255, 268] width 18 height 15
type input "[DATE]"
click at [261, 235] on button "Search" at bounding box center [260, 235] width 35 height 15
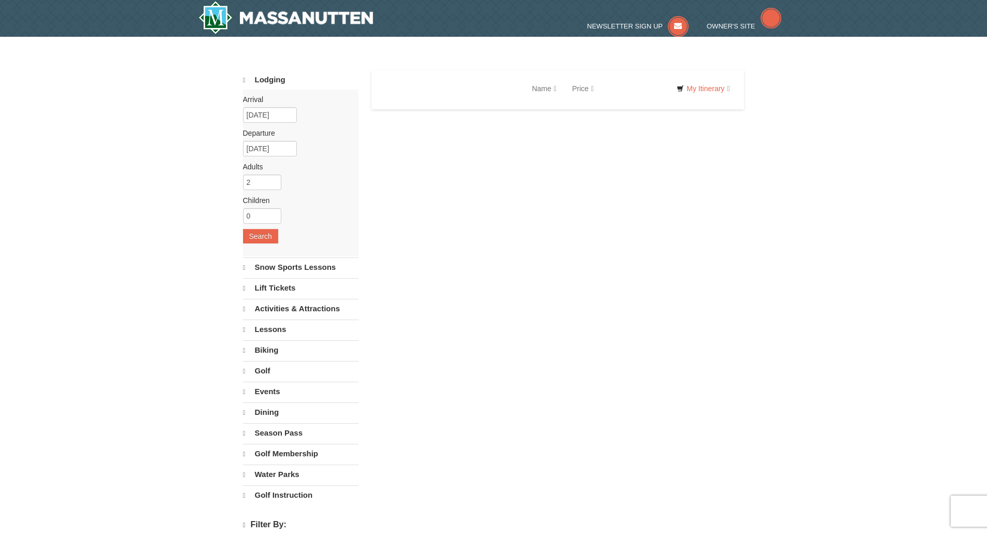
select select "10"
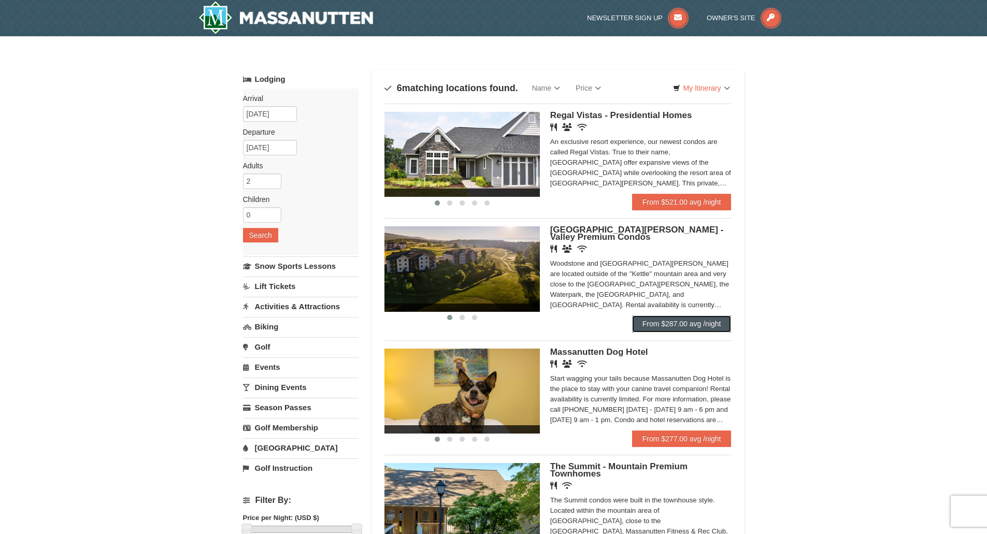
click at [656, 323] on link "From $287.00 avg /night" at bounding box center [682, 324] width 100 height 17
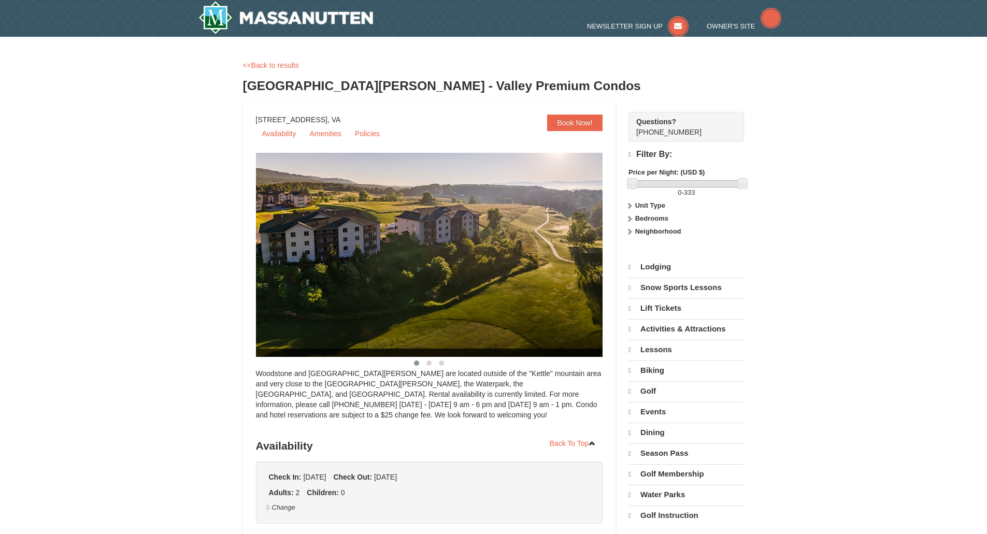
scroll to position [134, 0]
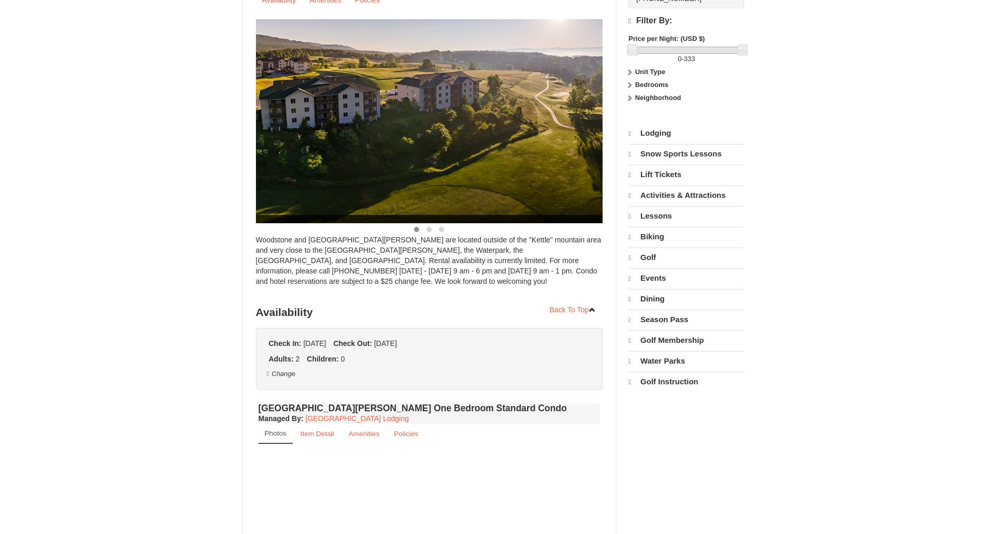
select select "10"
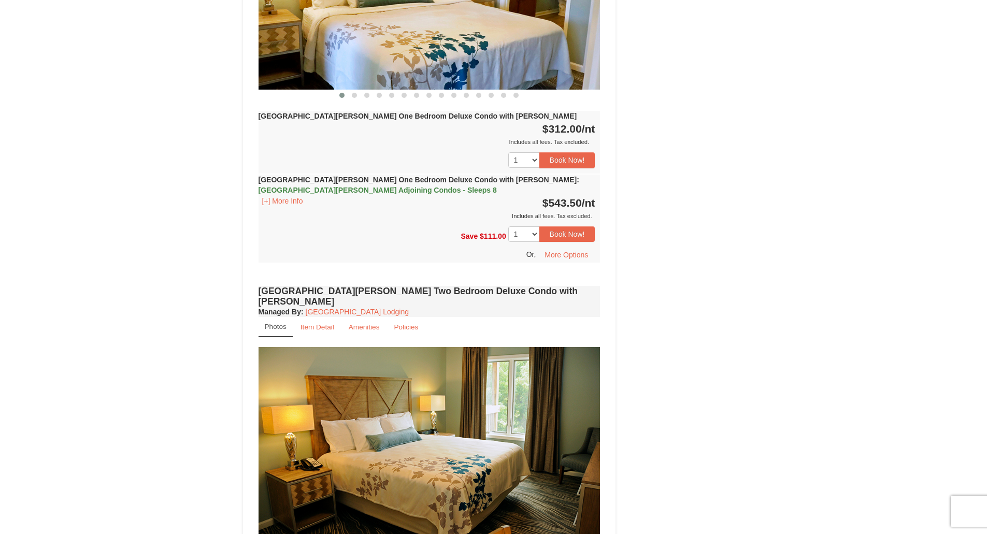
scroll to position [932, 0]
